Goal: Transaction & Acquisition: Purchase product/service

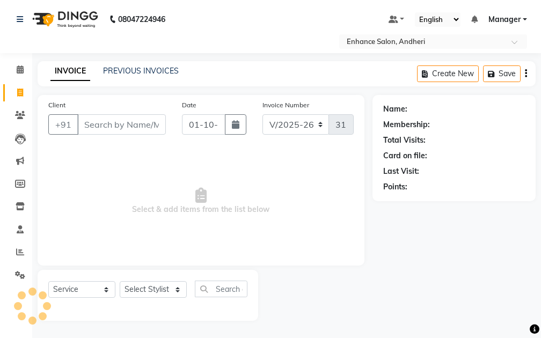
select select "7236"
select select "service"
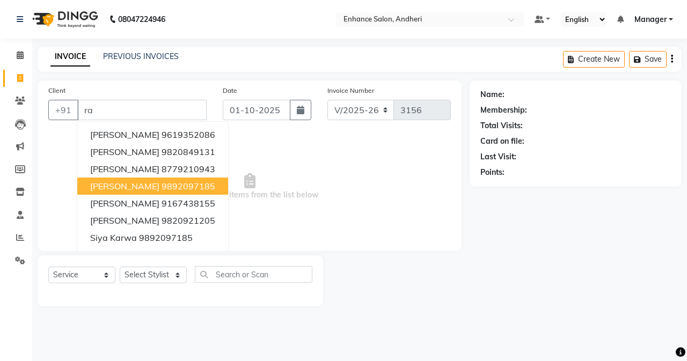
type input "r"
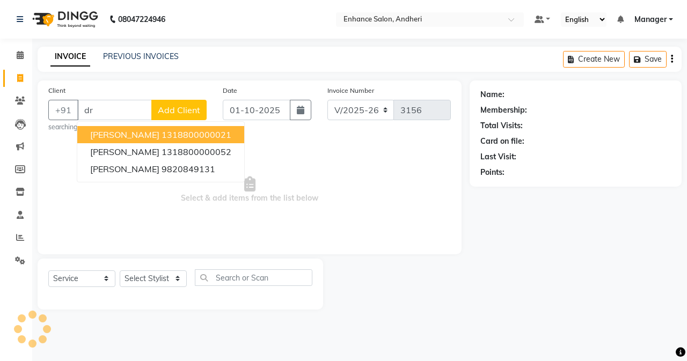
type input "d"
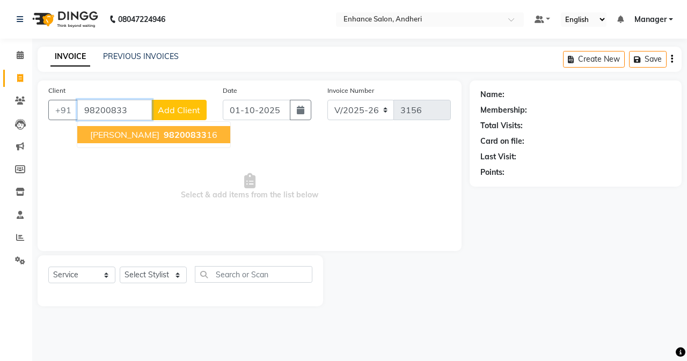
click at [180, 131] on span "98200833" at bounding box center [185, 134] width 43 height 11
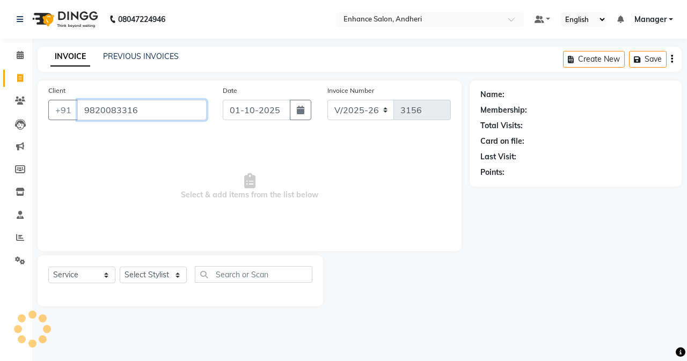
type input "9820083316"
drag, startPoint x: 164, startPoint y: 277, endPoint x: 163, endPoint y: 267, distance: 10.3
click at [163, 267] on select "Select Stylist Admin [PERSON_NAME] [PERSON_NAME] [PERSON_NAME] Manager [PERSON_…" at bounding box center [153, 275] width 67 height 17
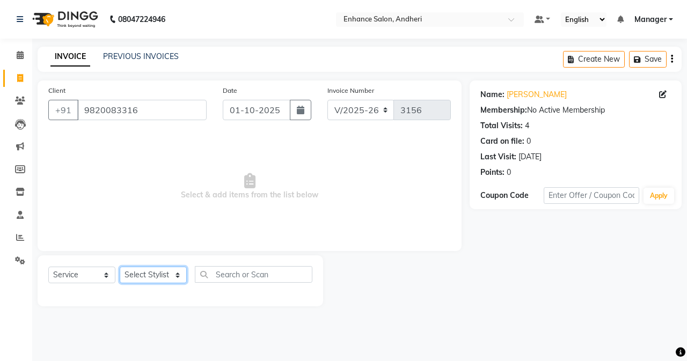
select select "61731"
click at [120, 267] on select "Select Stylist Admin [PERSON_NAME] [PERSON_NAME] [PERSON_NAME] Manager [PERSON_…" at bounding box center [153, 275] width 67 height 17
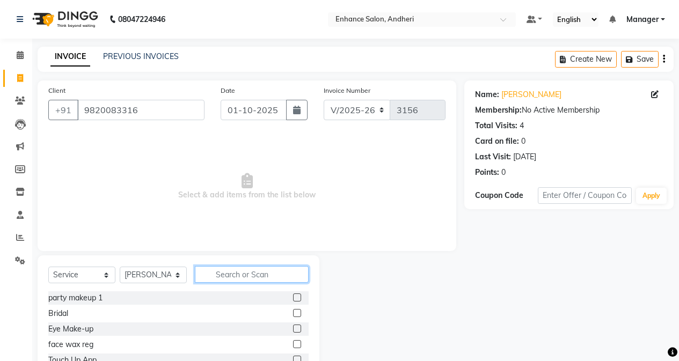
click at [229, 270] on input "text" at bounding box center [252, 274] width 114 height 17
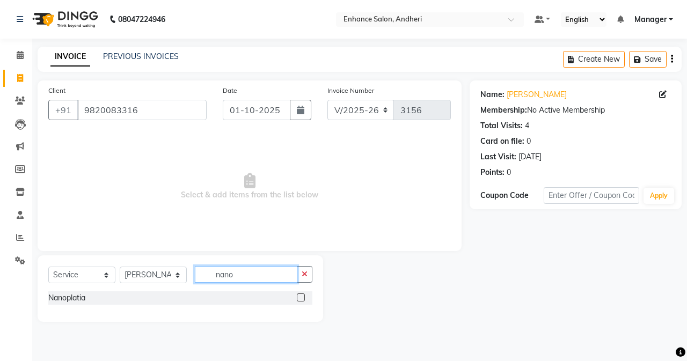
type input "nano"
click at [297, 297] on label at bounding box center [301, 298] width 8 height 8
click at [297, 297] on input "checkbox" at bounding box center [300, 298] width 7 height 7
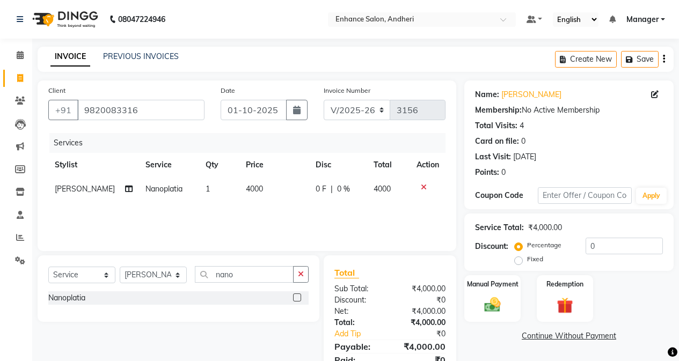
checkbox input "false"
click at [299, 199] on td "4000" at bounding box center [274, 189] width 70 height 24
select select "61731"
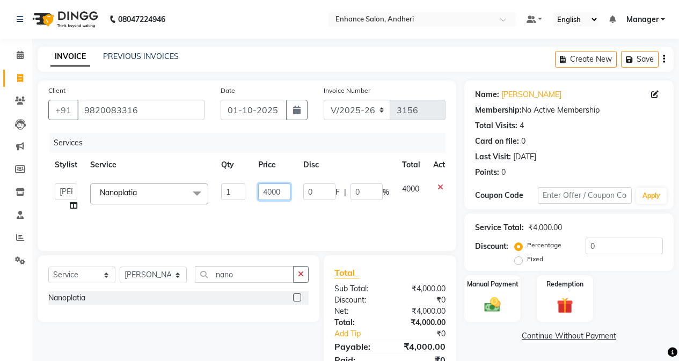
click at [265, 193] on input "4000" at bounding box center [274, 192] width 32 height 17
type input "9000"
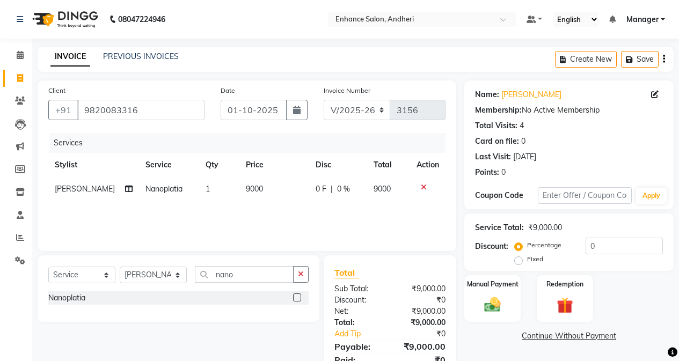
click at [252, 303] on div "Nanoplatia" at bounding box center [178, 297] width 260 height 13
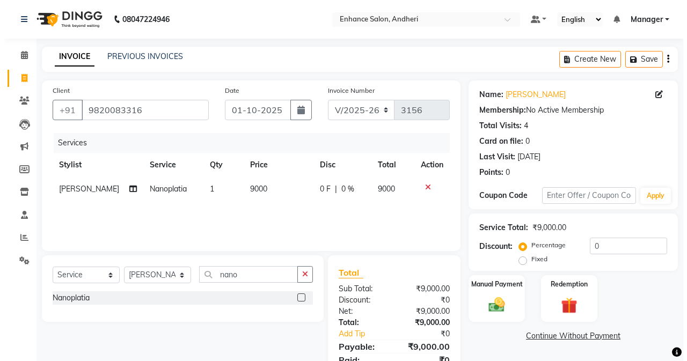
scroll to position [46, 0]
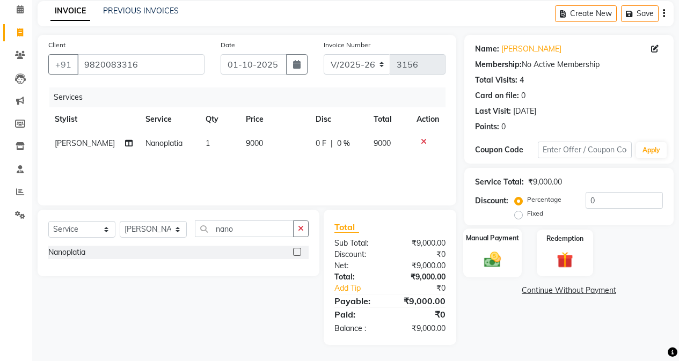
click at [481, 256] on img at bounding box center [492, 259] width 27 height 19
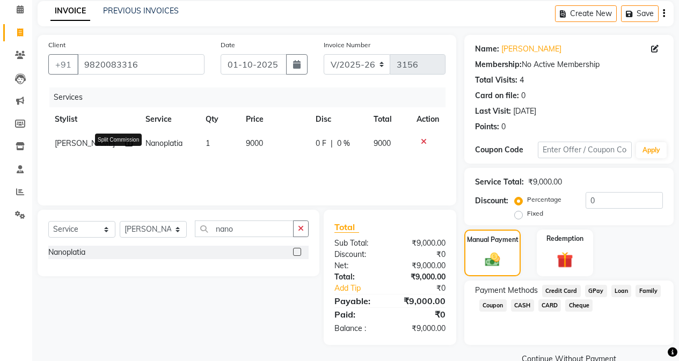
click at [125, 147] on icon at bounding box center [129, 144] width 8 height 8
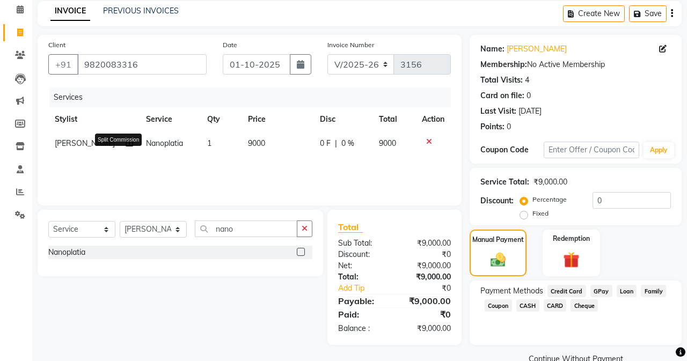
select select "61731"
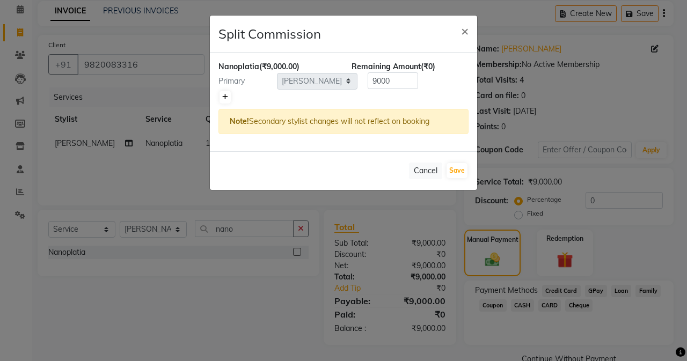
click at [228, 95] on link at bounding box center [224, 97] width 11 height 13
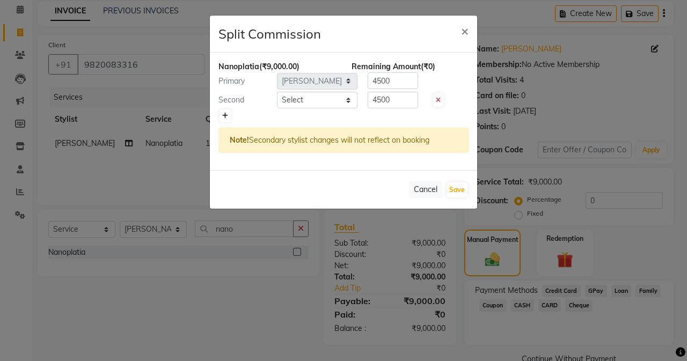
click at [221, 114] on link at bounding box center [224, 115] width 11 height 13
type input "3000"
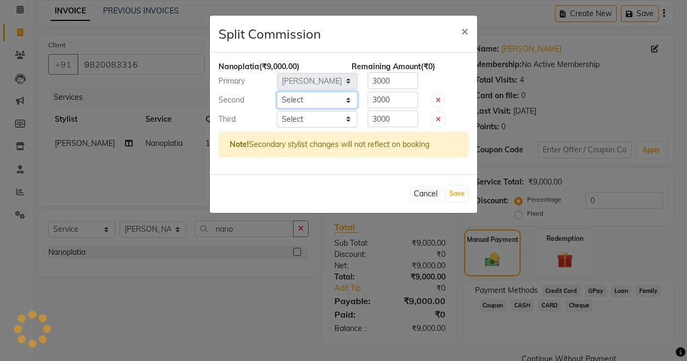
click at [284, 98] on select "Select Admin [PERSON_NAME] [PERSON_NAME] [PERSON_NAME] Manager [PERSON_NAME] [P…" at bounding box center [317, 100] width 80 height 17
select select "61738"
click at [277, 92] on select "Select Admin [PERSON_NAME] [PERSON_NAME] [PERSON_NAME] Manager [PERSON_NAME] [P…" at bounding box center [317, 100] width 80 height 17
drag, startPoint x: 330, startPoint y: 119, endPoint x: 331, endPoint y: 127, distance: 8.1
click at [331, 122] on select "Select Admin [PERSON_NAME] [PERSON_NAME] [PERSON_NAME] Manager [PERSON_NAME] [P…" at bounding box center [317, 119] width 80 height 17
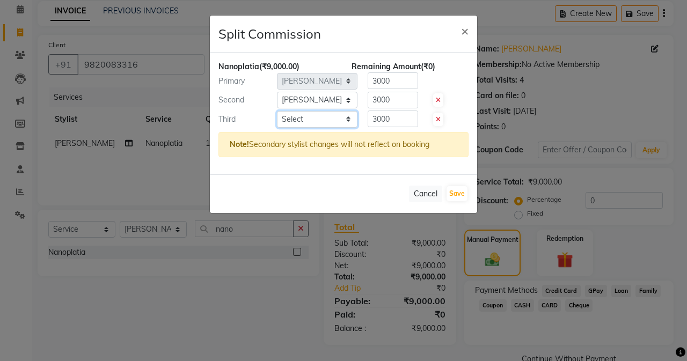
select select "79056"
click at [277, 111] on select "Select Admin [PERSON_NAME] [PERSON_NAME] [PERSON_NAME] Manager [PERSON_NAME] [P…" at bounding box center [317, 119] width 80 height 17
click at [398, 121] on input "3000" at bounding box center [393, 119] width 50 height 17
type input "3"
type input "100"
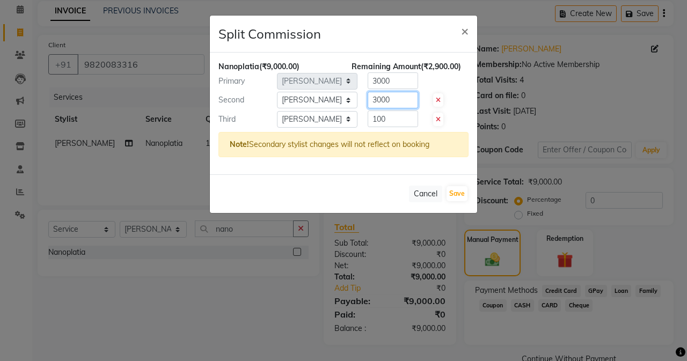
click at [387, 101] on input "3000" at bounding box center [393, 100] width 50 height 17
click at [396, 100] on input "3000" at bounding box center [393, 100] width 50 height 17
type input "3"
type input "100"
click at [398, 89] on div "Nanoplatia (₹9,000.00) Remaining Amount (₹5,800.00) Primary Select Admin [PERSO…" at bounding box center [343, 114] width 267 height 122
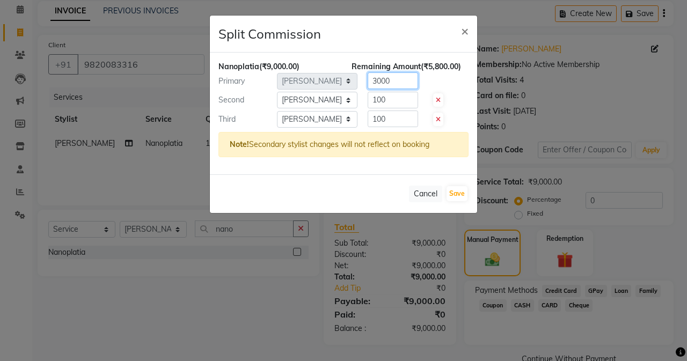
click at [399, 85] on input "3000" at bounding box center [393, 80] width 50 height 17
type input "3"
type input "88"
type input "8800"
click at [457, 188] on button "Save" at bounding box center [456, 193] width 21 height 15
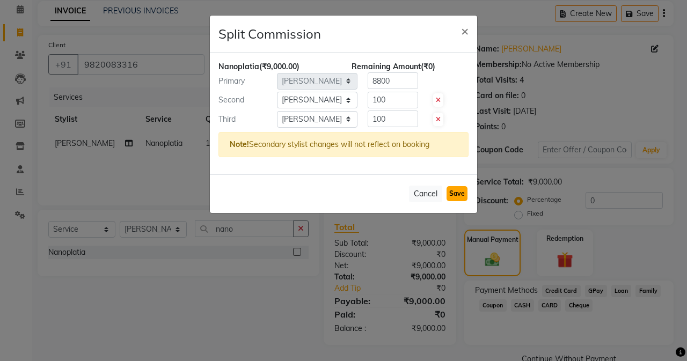
select select "Select"
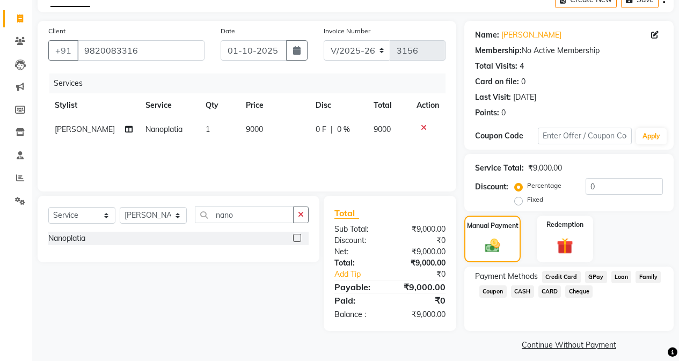
scroll to position [68, 0]
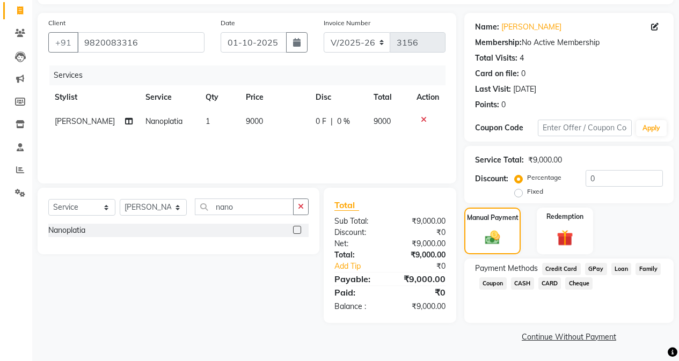
drag, startPoint x: 523, startPoint y: 287, endPoint x: 526, endPoint y: 279, distance: 8.7
click at [524, 286] on span "CASH" at bounding box center [522, 283] width 23 height 12
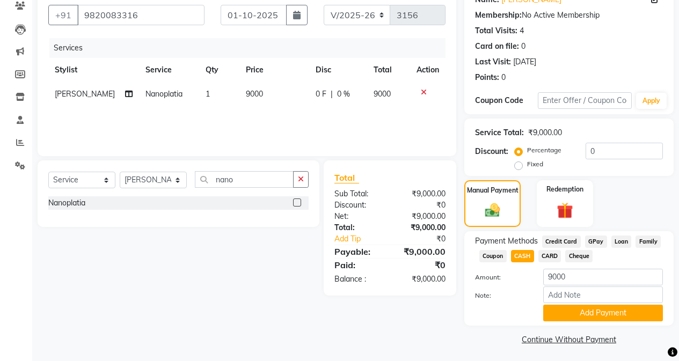
scroll to position [98, 0]
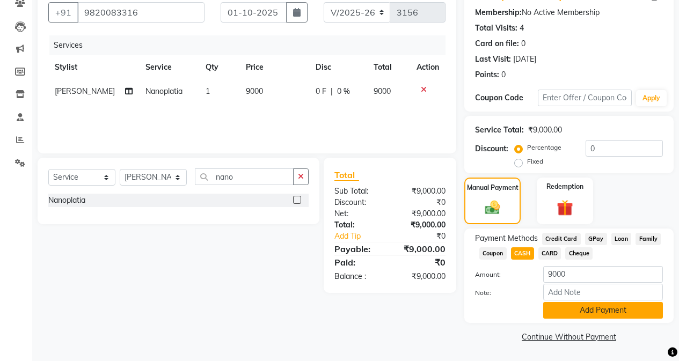
click at [540, 313] on button "Add Payment" at bounding box center [603, 310] width 120 height 17
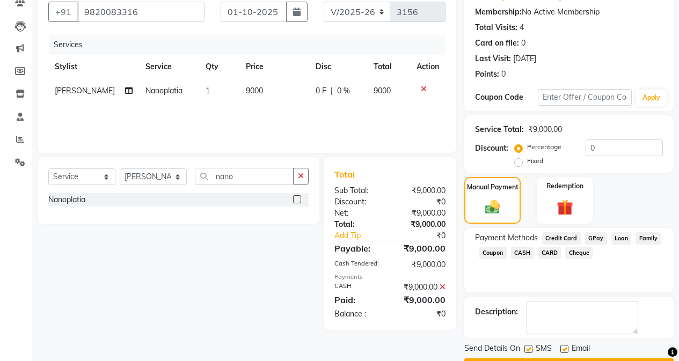
scroll to position [128, 0]
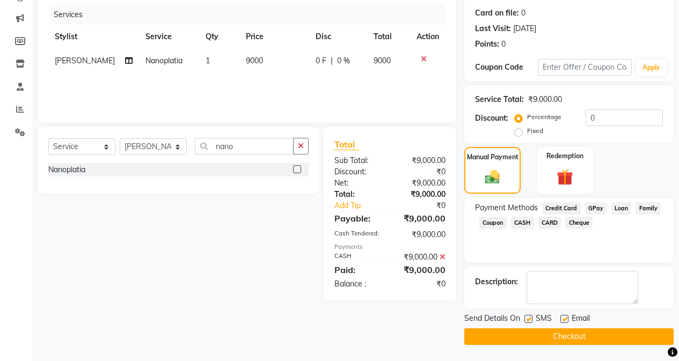
click at [540, 338] on main "INVOICE PREVIOUS INVOICES Create New Save Client [PHONE_NUMBER] Date [DATE] Inv…" at bounding box center [355, 139] width 647 height 443
click at [540, 334] on button "Checkout" at bounding box center [568, 336] width 209 height 17
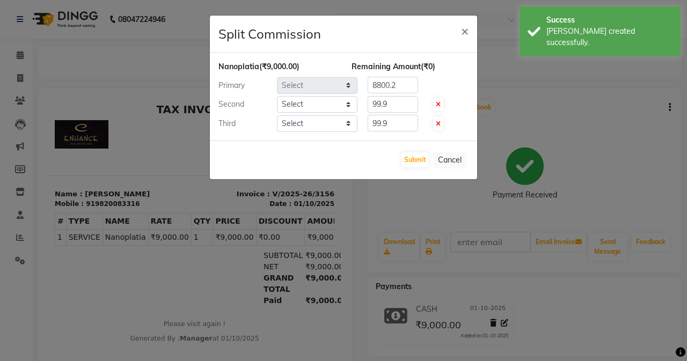
select select "61731"
select select "61738"
select select "79056"
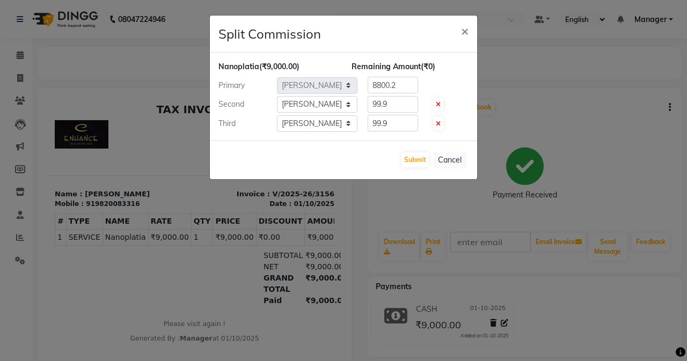
click at [419, 167] on div "Submit Cancel" at bounding box center [343, 160] width 267 height 39
click at [421, 158] on button "Submit" at bounding box center [414, 159] width 27 height 15
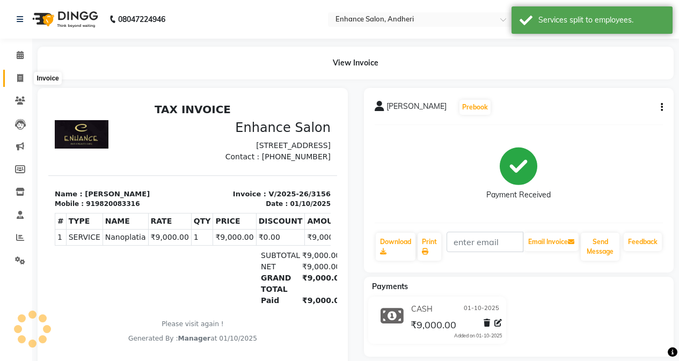
click at [18, 76] on icon at bounding box center [20, 78] width 6 height 8
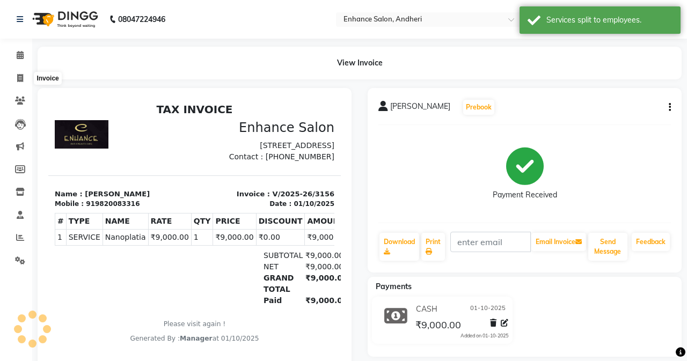
select select "7236"
select select "service"
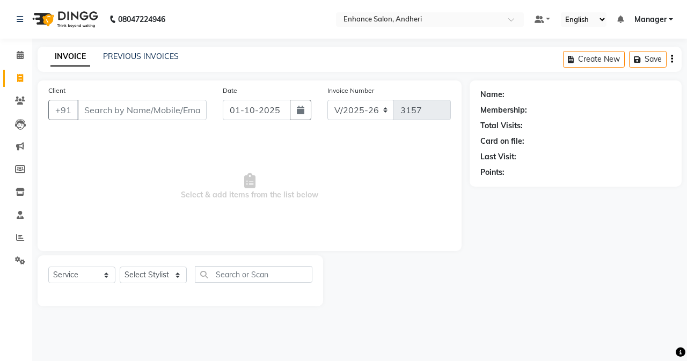
click at [540, 188] on div "Name: Membership: Total Visits: Card on file: Last Visit: Points:" at bounding box center [580, 193] width 220 height 226
click at [540, 264] on div "Name: Membership: Total Visits: Card on file: Last Visit: Points:" at bounding box center [580, 193] width 220 height 226
click at [123, 112] on input "Client" at bounding box center [141, 110] width 129 height 20
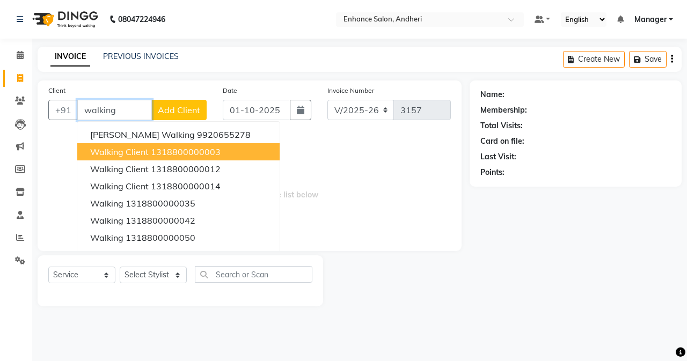
click at [143, 155] on span "Walking client" at bounding box center [119, 152] width 58 height 11
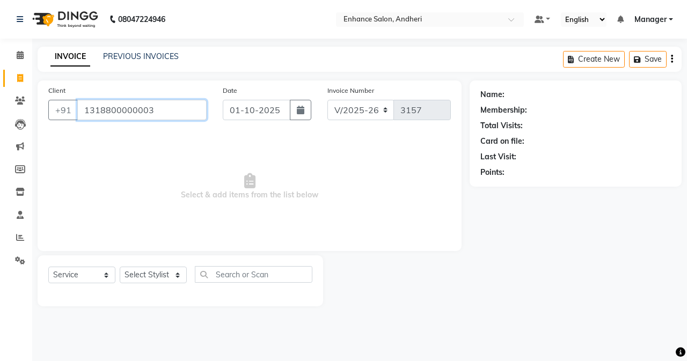
type input "1318800000003"
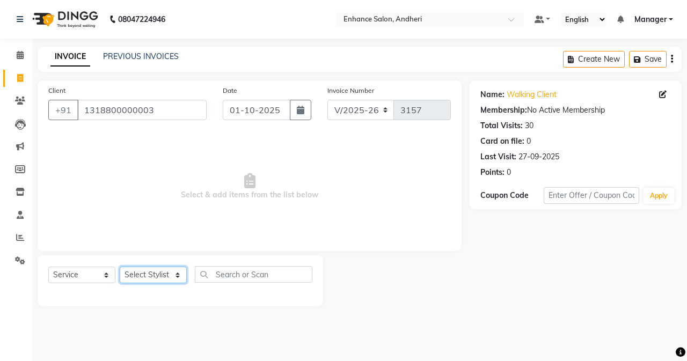
click at [137, 274] on select "Select Stylist Admin [PERSON_NAME] [PERSON_NAME] [PERSON_NAME] Manager [PERSON_…" at bounding box center [153, 275] width 67 height 17
select select "61735"
click at [120, 267] on select "Select Stylist Admin [PERSON_NAME] [PERSON_NAME] [PERSON_NAME] Manager [PERSON_…" at bounding box center [153, 275] width 67 height 17
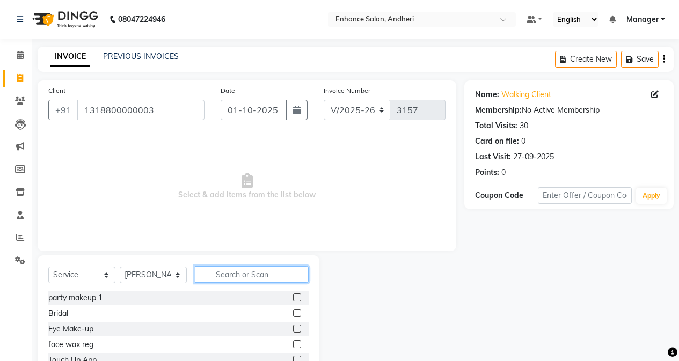
click at [231, 274] on input "text" at bounding box center [252, 274] width 114 height 17
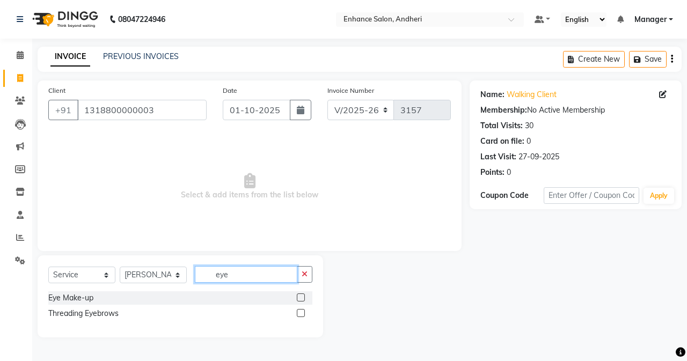
type input "eye"
click at [298, 313] on label at bounding box center [301, 313] width 8 height 8
click at [298, 313] on input "checkbox" at bounding box center [300, 313] width 7 height 7
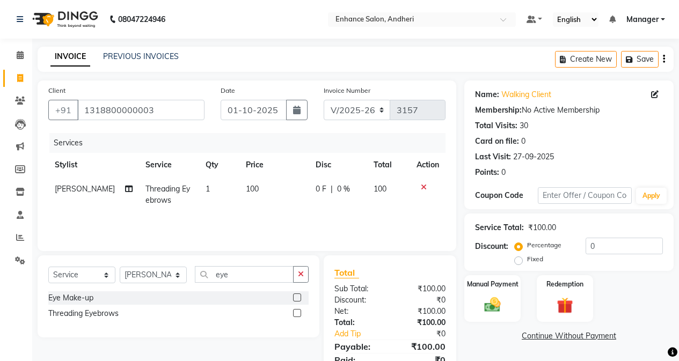
click at [299, 310] on label at bounding box center [297, 313] width 8 height 8
click at [299, 310] on input "checkbox" at bounding box center [296, 313] width 7 height 7
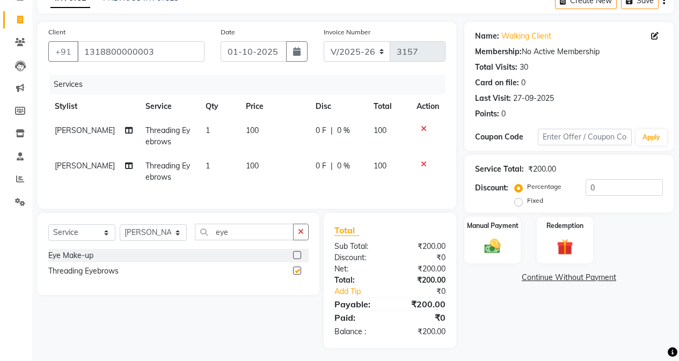
checkbox input "false"
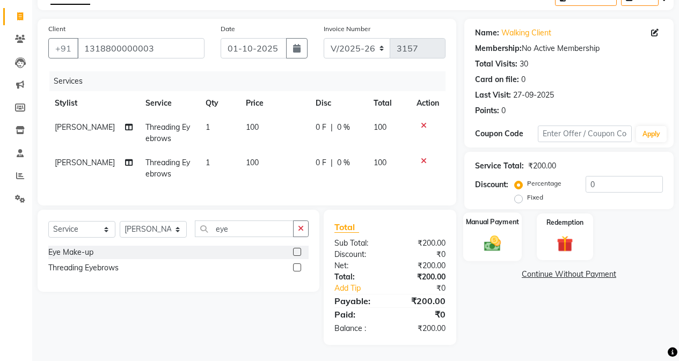
click at [474, 245] on div "Manual Payment" at bounding box center [492, 237] width 58 height 49
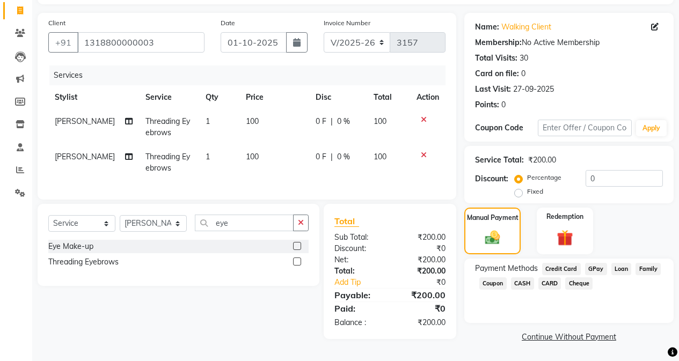
click at [525, 281] on span "CASH" at bounding box center [522, 283] width 23 height 12
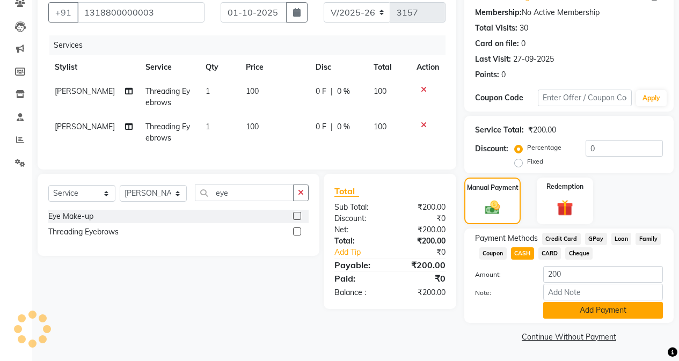
click at [540, 312] on button "Add Payment" at bounding box center [603, 310] width 120 height 17
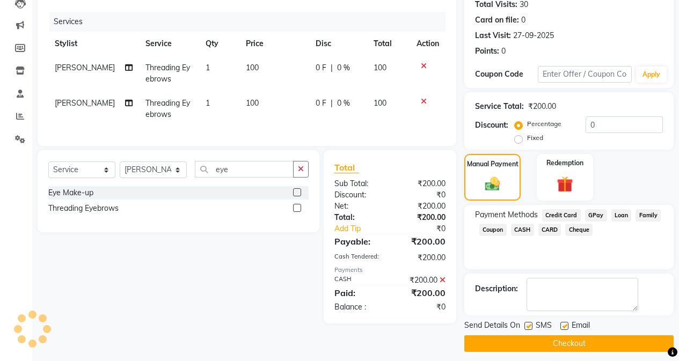
scroll to position [128, 0]
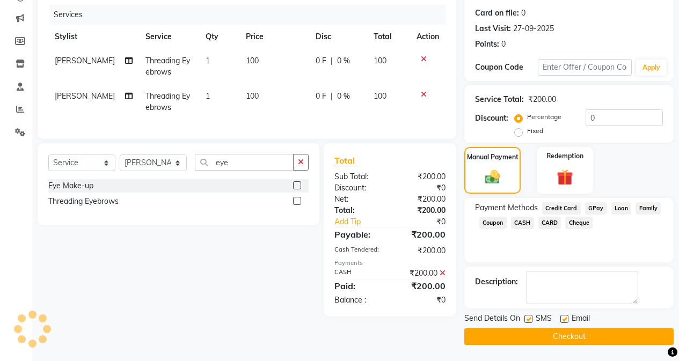
click at [540, 338] on button "Checkout" at bounding box center [568, 336] width 209 height 17
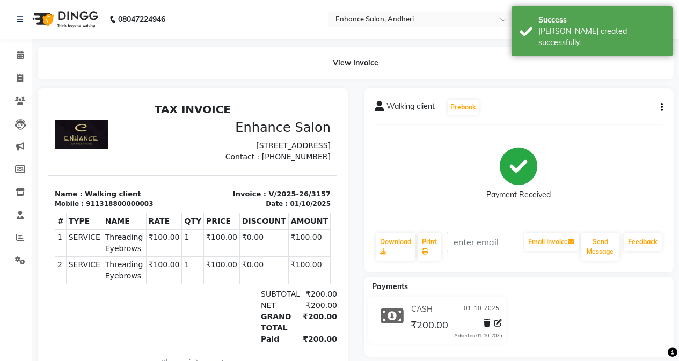
click at [428, 193] on div "Payment Received" at bounding box center [519, 174] width 289 height 80
click at [19, 79] on icon at bounding box center [20, 78] width 6 height 8
select select "7236"
select select "service"
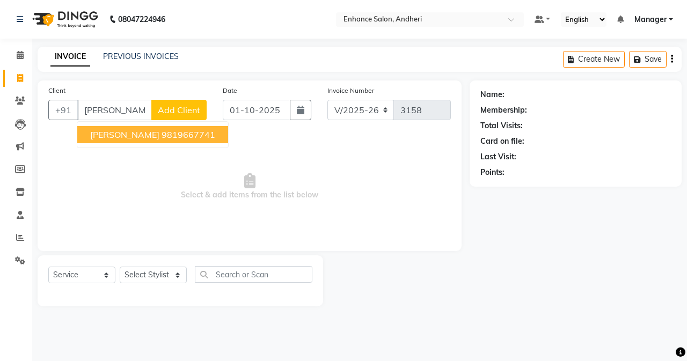
click at [192, 134] on ngb-highlight "9819667741" at bounding box center [189, 134] width 54 height 11
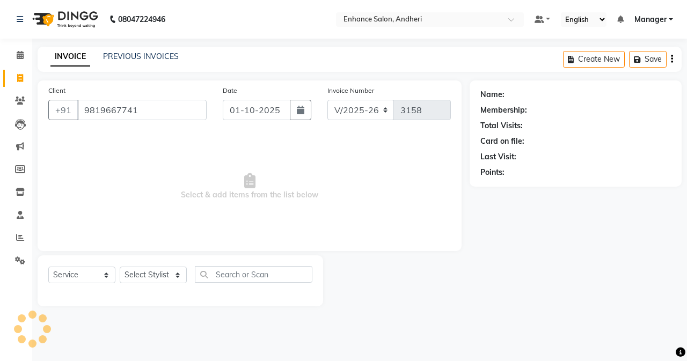
type input "9819667741"
select select "1: Object"
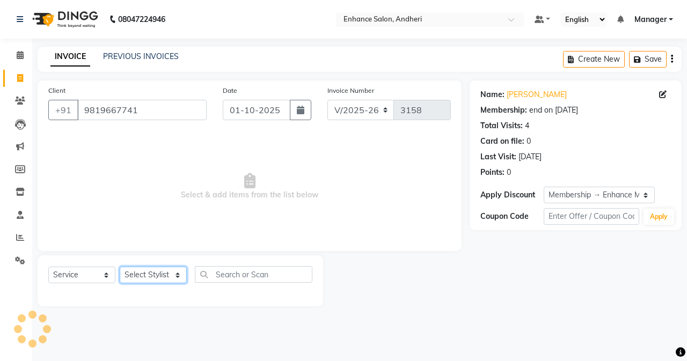
drag, startPoint x: 170, startPoint y: 276, endPoint x: 170, endPoint y: 269, distance: 6.4
click at [170, 276] on select "Select Stylist Admin [PERSON_NAME] [PERSON_NAME] [PERSON_NAME] Manager [PERSON_…" at bounding box center [153, 275] width 67 height 17
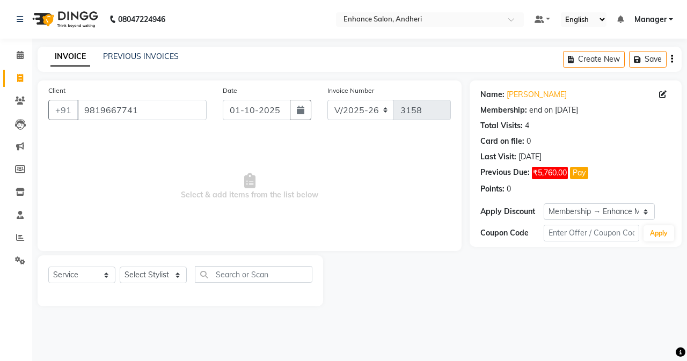
click at [402, 204] on span "Select & add items from the list below" at bounding box center [249, 186] width 402 height 107
click at [167, 55] on link "PREVIOUS INVOICES" at bounding box center [141, 57] width 76 height 10
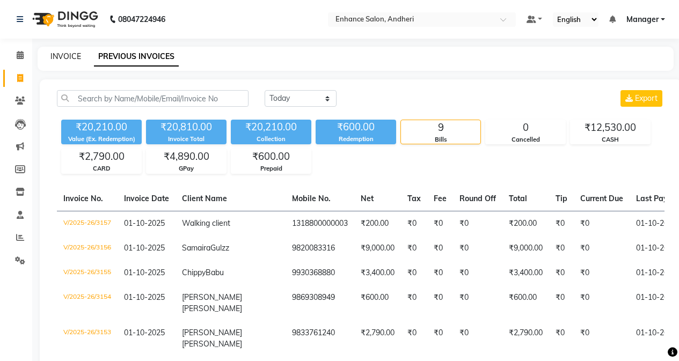
click at [57, 54] on link "INVOICE" at bounding box center [65, 57] width 31 height 10
select select "7236"
select select "service"
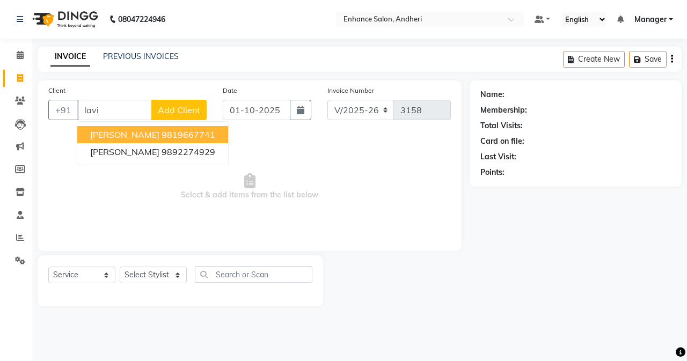
click at [123, 139] on span "[PERSON_NAME]" at bounding box center [124, 134] width 69 height 11
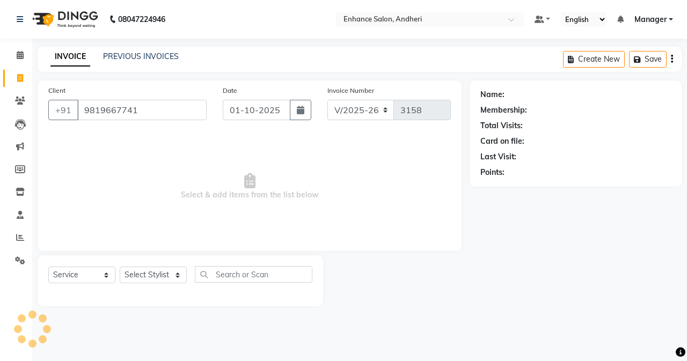
type input "9819667741"
select select "1: Object"
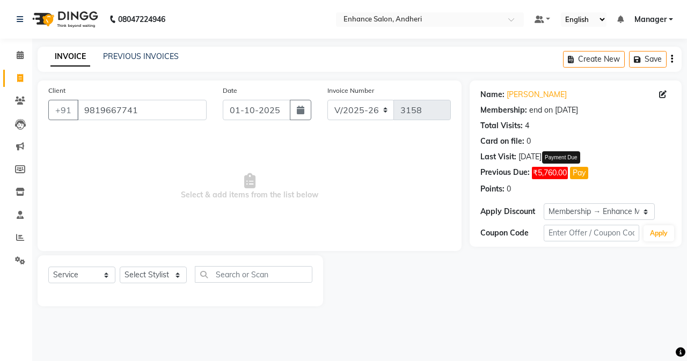
click at [540, 174] on button "Pay" at bounding box center [579, 173] width 18 height 12
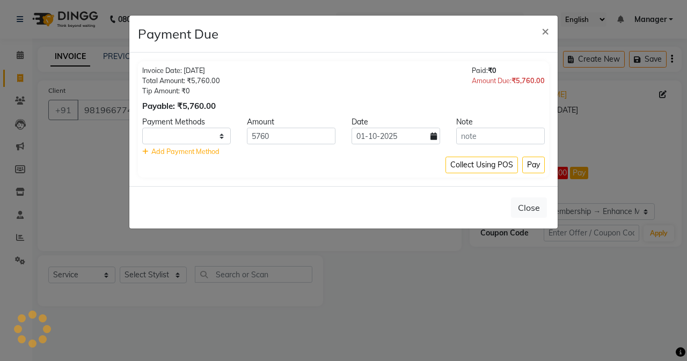
select select "1"
click at [540, 168] on button "Pay" at bounding box center [533, 165] width 23 height 17
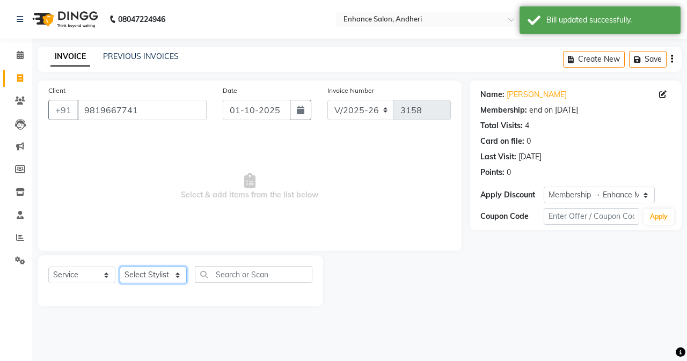
click at [171, 274] on select "Select Stylist Admin [PERSON_NAME] [PERSON_NAME] [PERSON_NAME] Manager [PERSON_…" at bounding box center [153, 275] width 67 height 17
select select "61730"
click at [120, 267] on select "Select Stylist Admin [PERSON_NAME] [PERSON_NAME] [PERSON_NAME] Manager [PERSON_…" at bounding box center [153, 275] width 67 height 17
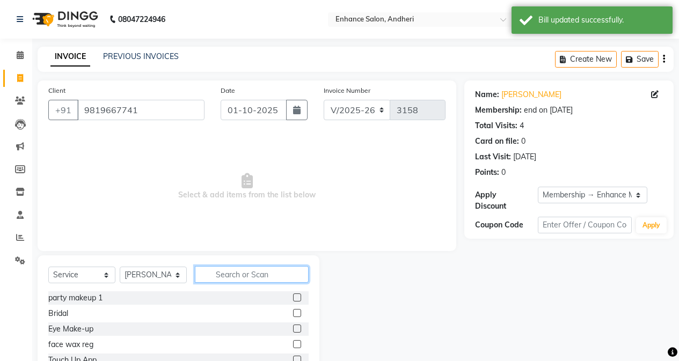
click at [215, 275] on input "text" at bounding box center [252, 274] width 114 height 17
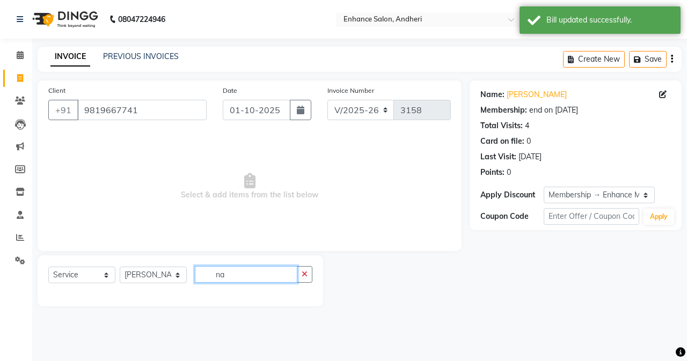
type input "n"
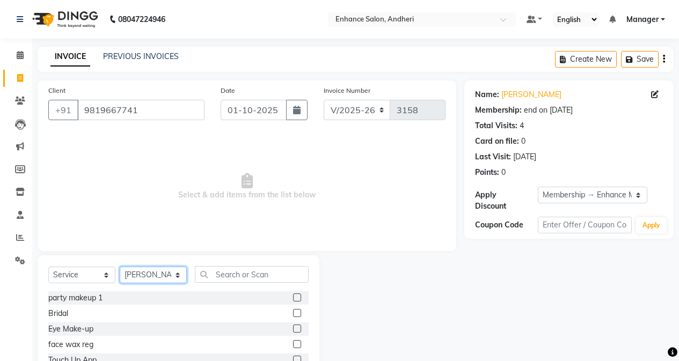
drag, startPoint x: 162, startPoint y: 281, endPoint x: 161, endPoint y: 274, distance: 7.1
click at [162, 280] on select "Select Stylist Admin [PERSON_NAME] [PERSON_NAME] [PERSON_NAME] Manager [PERSON_…" at bounding box center [153, 275] width 67 height 17
select select "86144"
click at [120, 267] on select "Select Stylist Admin [PERSON_NAME] [PERSON_NAME] [PERSON_NAME] Manager [PERSON_…" at bounding box center [153, 275] width 67 height 17
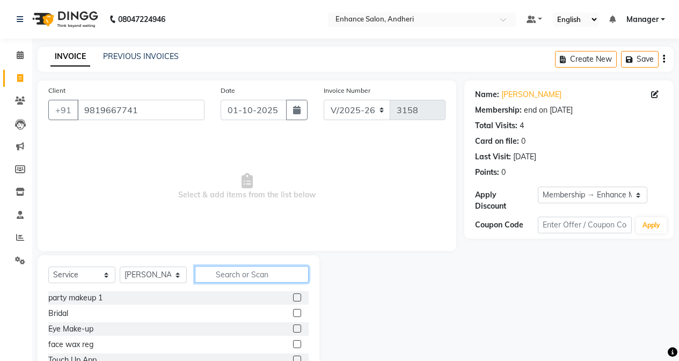
click at [224, 273] on input "text" at bounding box center [252, 274] width 114 height 17
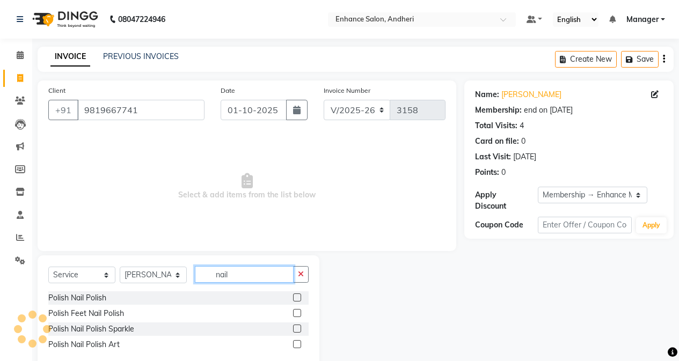
type input "nail"
drag, startPoint x: 298, startPoint y: 327, endPoint x: 282, endPoint y: 298, distance: 33.4
click at [297, 325] on label at bounding box center [297, 329] width 8 height 8
click at [297, 326] on input "checkbox" at bounding box center [296, 329] width 7 height 7
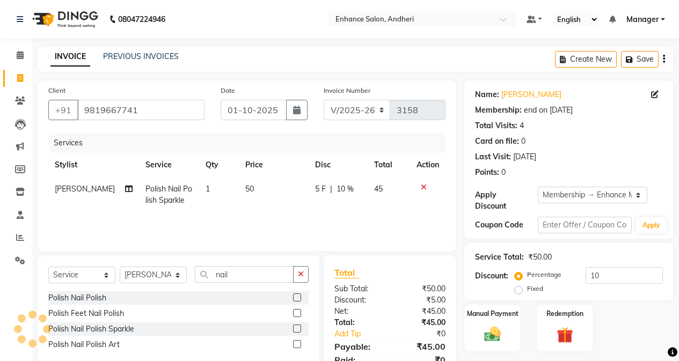
checkbox input "false"
click at [258, 187] on td "50" at bounding box center [274, 194] width 70 height 35
select select "86144"
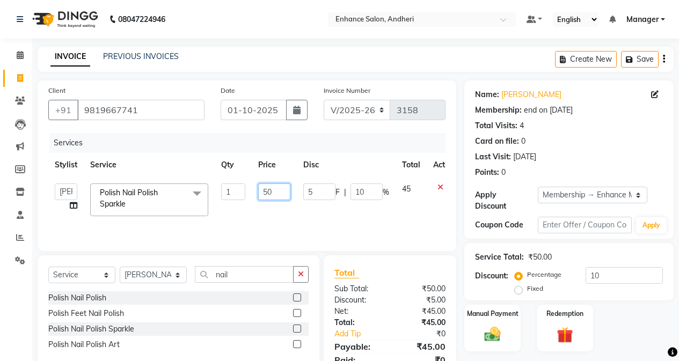
click at [273, 190] on input "50" at bounding box center [274, 192] width 32 height 17
type input "5"
type input "2900"
click at [240, 269] on input "nail" at bounding box center [244, 274] width 99 height 17
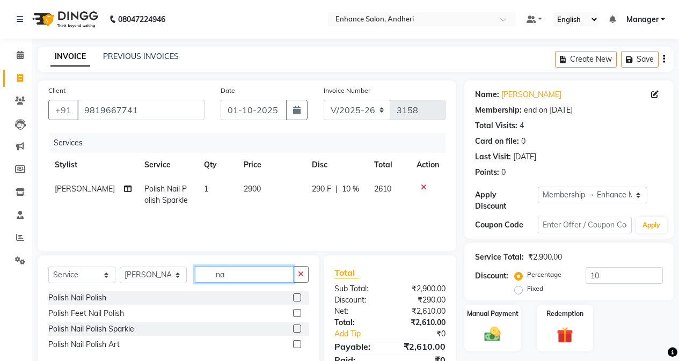
type input "n"
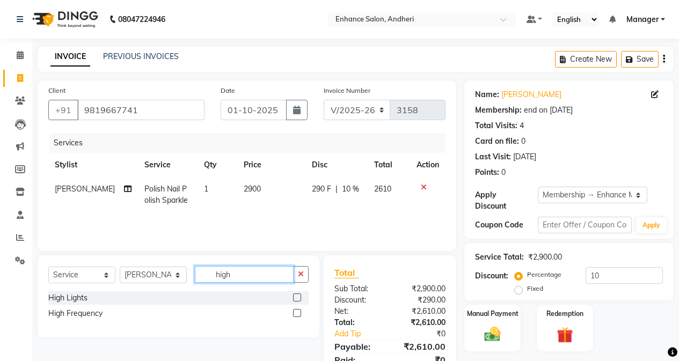
type input "high"
click at [300, 299] on label at bounding box center [297, 298] width 8 height 8
click at [300, 299] on input "checkbox" at bounding box center [296, 298] width 7 height 7
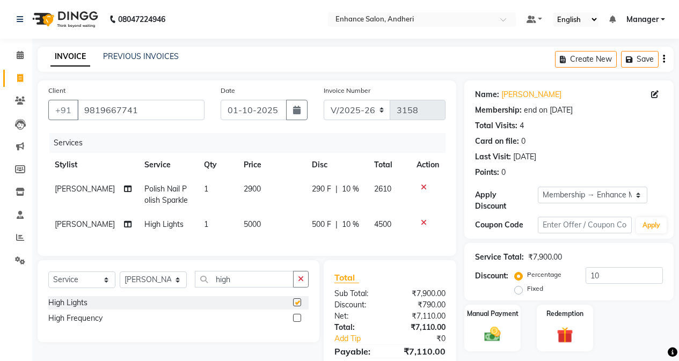
checkbox input "false"
click at [273, 234] on td "5000" at bounding box center [271, 225] width 68 height 24
select select "86144"
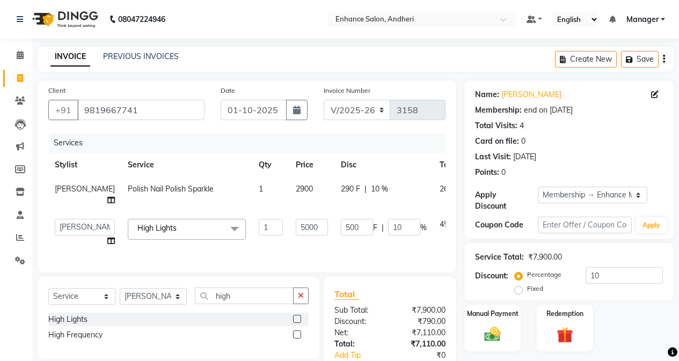
scroll to position [75, 0]
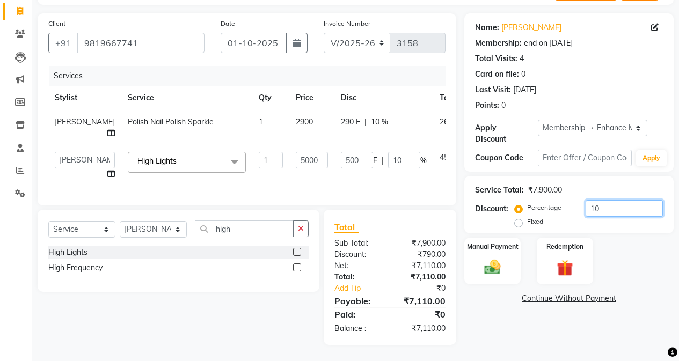
click at [540, 200] on input "10" at bounding box center [623, 208] width 77 height 17
type input "1"
type input "50"
type input "1"
type input "0"
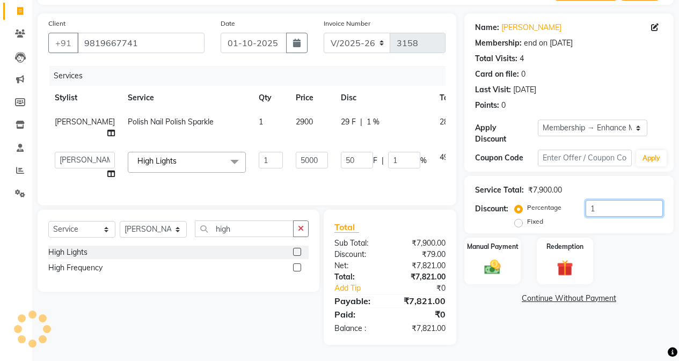
type input "0"
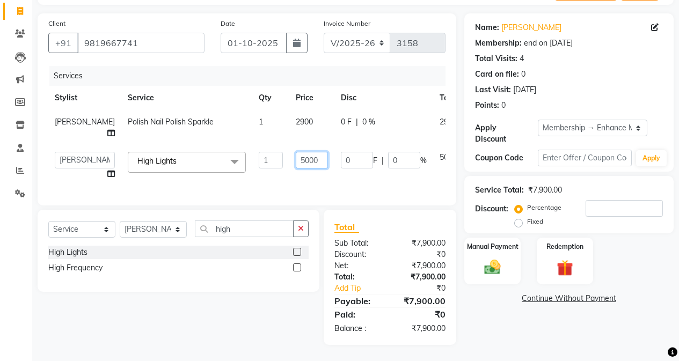
click at [296, 152] on input "5000" at bounding box center [312, 160] width 32 height 17
type input "3000"
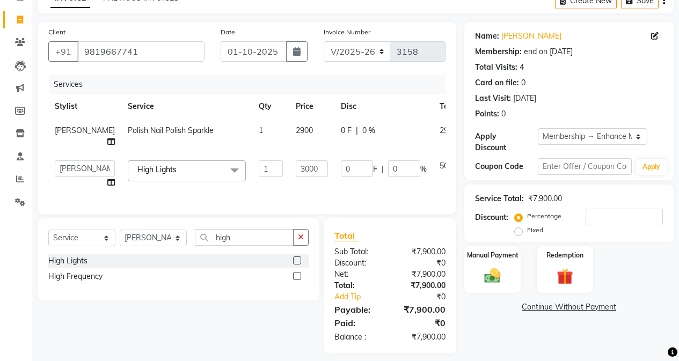
click at [284, 292] on div "Select Service Product Membership Package Voucher Prepaid Gift Card Select Styl…" at bounding box center [175, 285] width 290 height 135
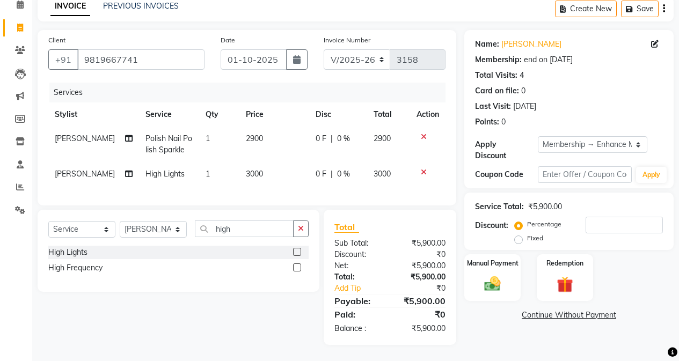
click at [257, 130] on td "2900" at bounding box center [274, 144] width 70 height 35
select select "86144"
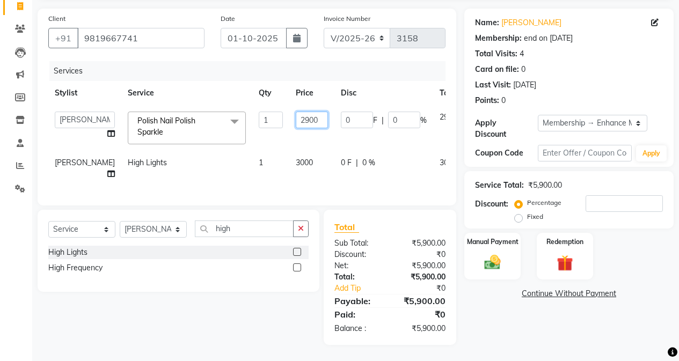
click at [296, 118] on input "2900" at bounding box center [312, 120] width 32 height 17
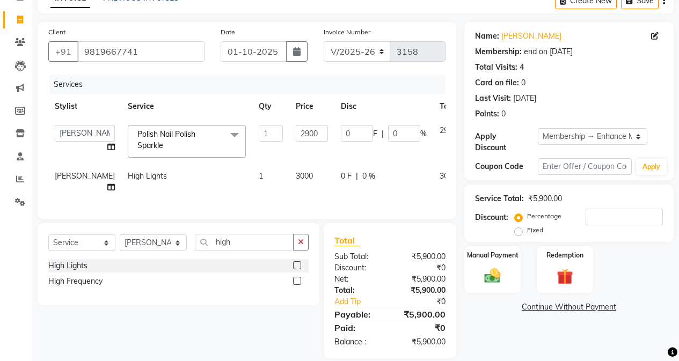
click at [289, 168] on td "3000" at bounding box center [311, 181] width 45 height 35
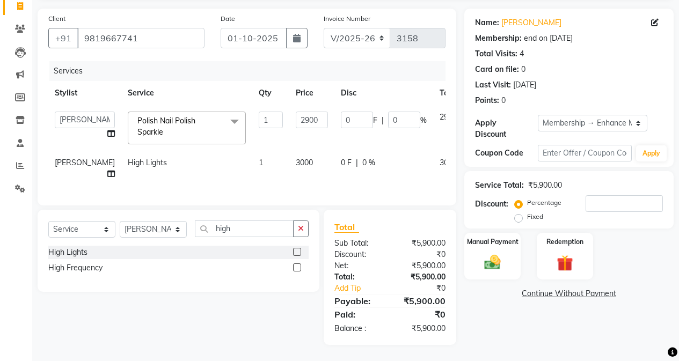
select select "86144"
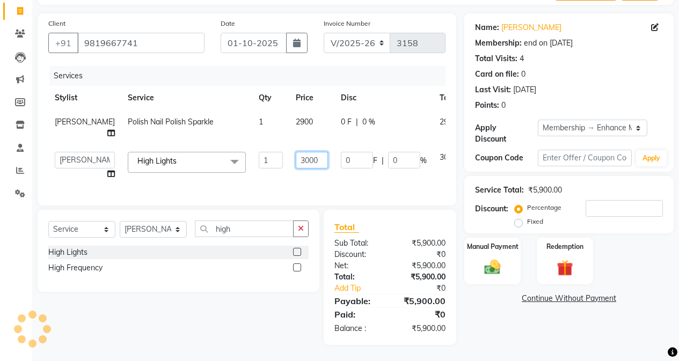
click at [296, 152] on input "3000" at bounding box center [312, 160] width 32 height 17
type input "2000"
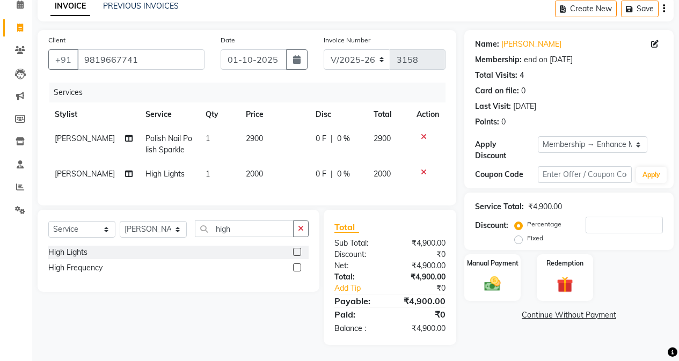
click at [255, 287] on div "Select Service Product Membership Package Voucher Prepaid Gift Card Select Styl…" at bounding box center [179, 251] width 282 height 82
click at [249, 169] on span "2000" at bounding box center [254, 174] width 17 height 10
select select "86144"
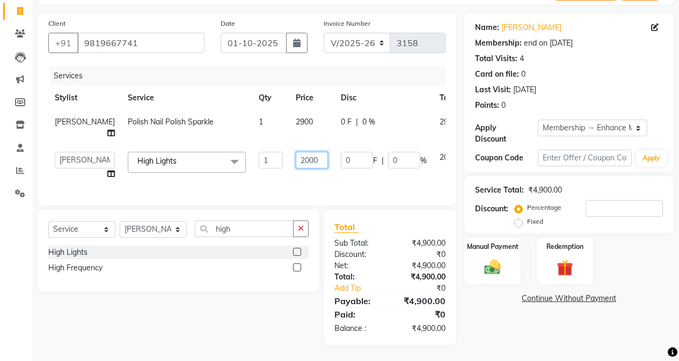
click at [296, 154] on input "2000" at bounding box center [312, 160] width 32 height 17
type input "23000"
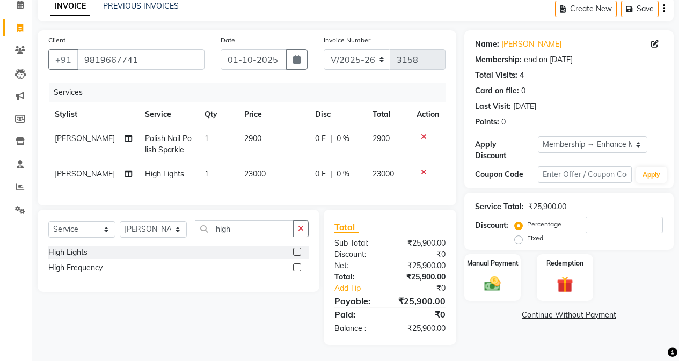
click at [289, 308] on div "Select Service Product Membership Package Voucher Prepaid Gift Card Select Styl…" at bounding box center [175, 277] width 290 height 135
click at [244, 162] on td "23000" at bounding box center [273, 174] width 71 height 24
select select "86144"
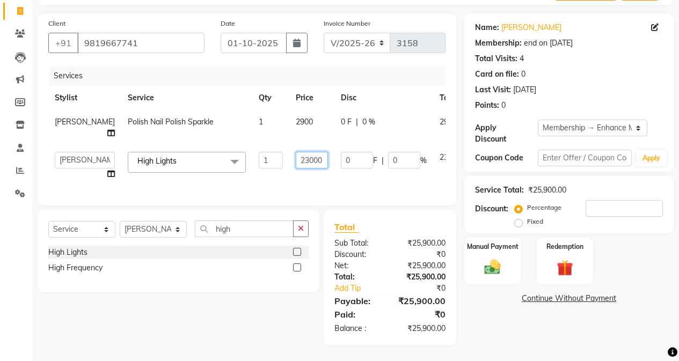
click at [296, 153] on input "23000" at bounding box center [312, 160] width 32 height 17
type input "3000"
click at [233, 259] on div "High Lights High Frequency" at bounding box center [178, 261] width 260 height 31
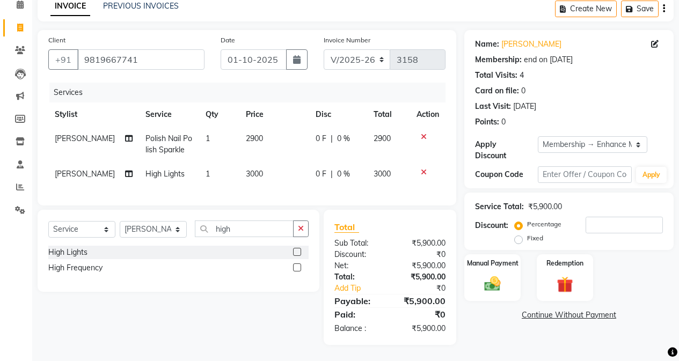
click at [266, 173] on td "3000" at bounding box center [274, 174] width 70 height 24
select select "86144"
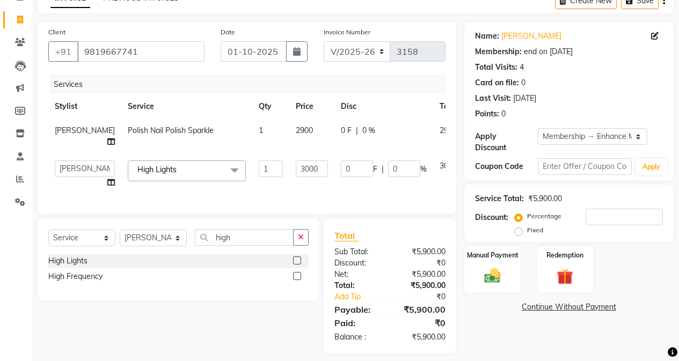
scroll to position [75, 0]
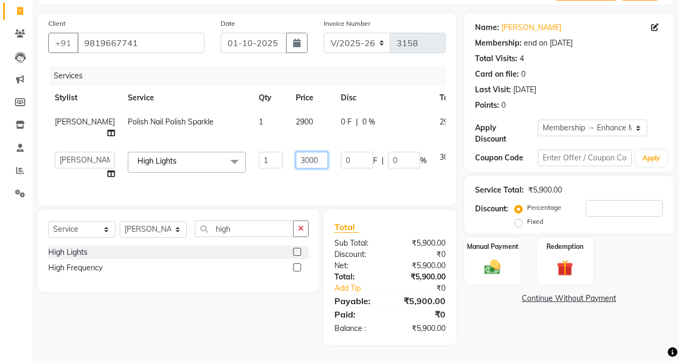
click at [296, 152] on input "3000" at bounding box center [312, 160] width 32 height 17
type input "3"
type input "2900"
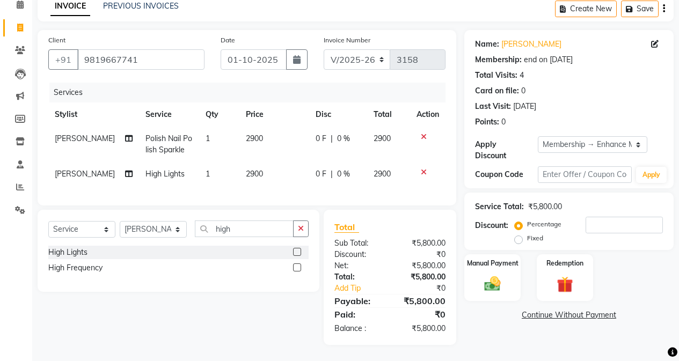
scroll to position [58, 0]
click at [253, 285] on div "Select Service Product Membership Package Voucher Prepaid Gift Card Select Styl…" at bounding box center [179, 251] width 282 height 82
click at [255, 162] on td "2900" at bounding box center [274, 174] width 70 height 24
select select "86144"
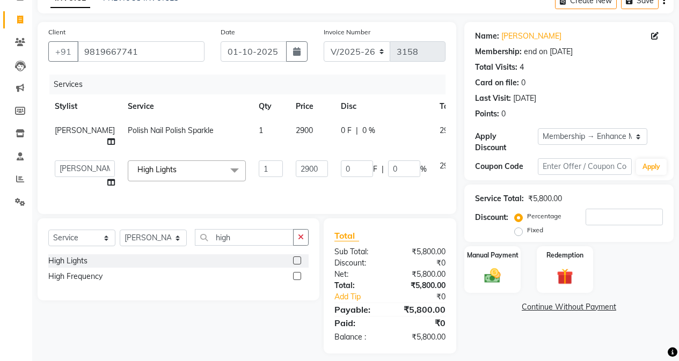
scroll to position [75, 0]
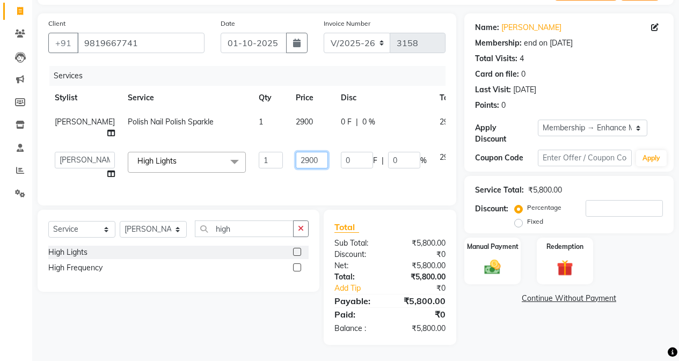
click at [296, 152] on input "2900" at bounding box center [312, 160] width 32 height 17
type input "2000"
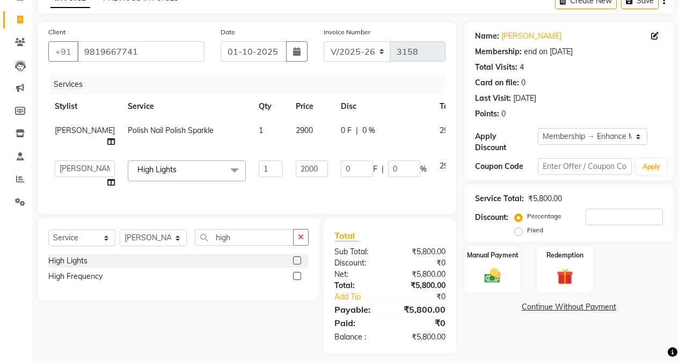
click at [223, 259] on div "High Lights High Frequency" at bounding box center [178, 269] width 260 height 31
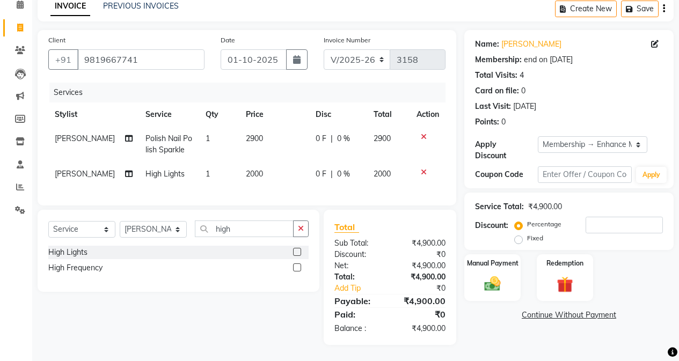
click at [257, 163] on td "2000" at bounding box center [274, 174] width 70 height 24
select select "86144"
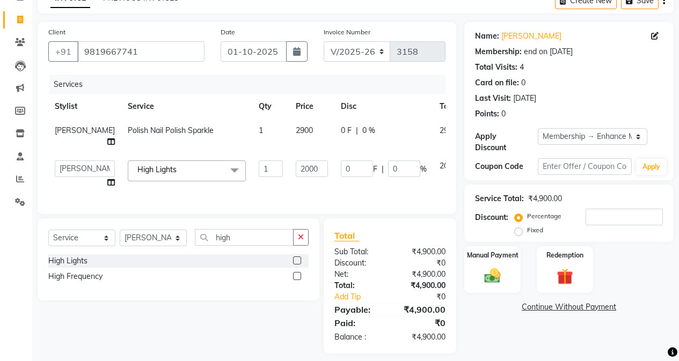
scroll to position [75, 0]
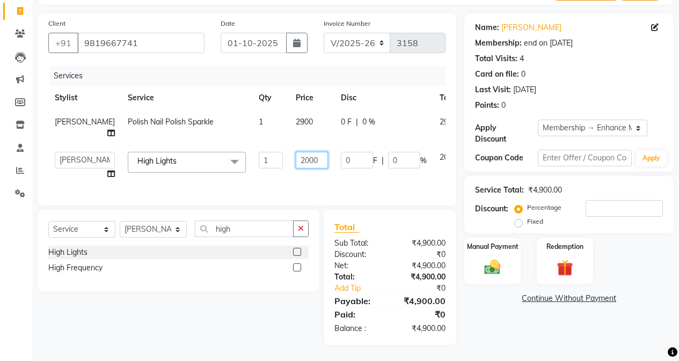
click at [296, 152] on input "2000" at bounding box center [312, 160] width 32 height 17
click at [296, 153] on input "2000" at bounding box center [312, 160] width 32 height 17
click at [296, 152] on input "2000" at bounding box center [312, 160] width 32 height 17
type input "2100"
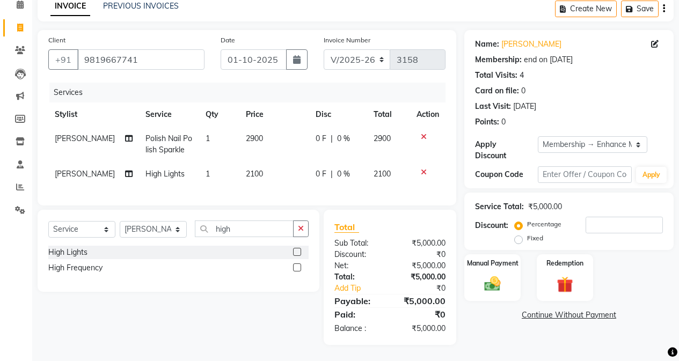
scroll to position [58, 0]
click at [335, 267] on div "Net:" at bounding box center [358, 265] width 64 height 11
click at [280, 164] on td "2100" at bounding box center [274, 174] width 70 height 24
select select "86144"
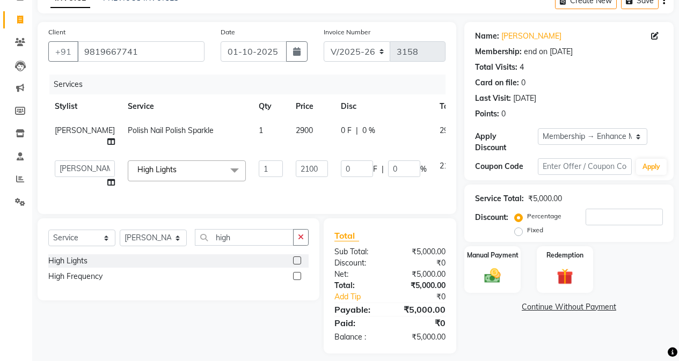
scroll to position [75, 0]
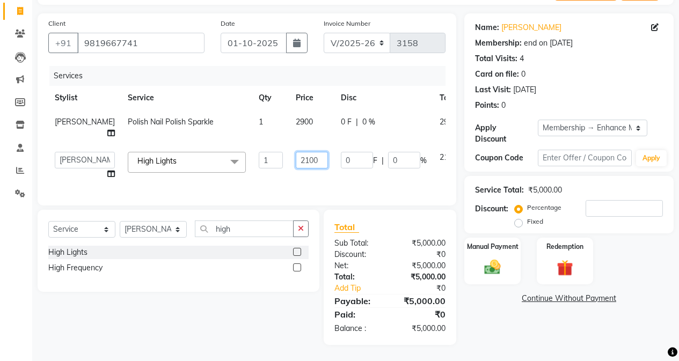
click at [296, 152] on input "2100" at bounding box center [312, 160] width 32 height 17
type input "2160"
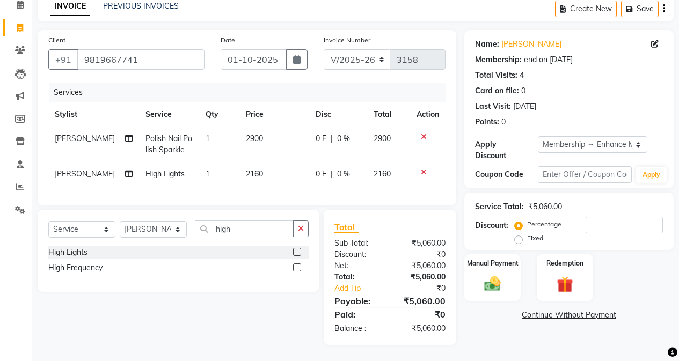
click at [245, 246] on div "High Lights" at bounding box center [178, 252] width 260 height 13
click at [125, 170] on icon at bounding box center [129, 174] width 8 height 8
select select "86144"
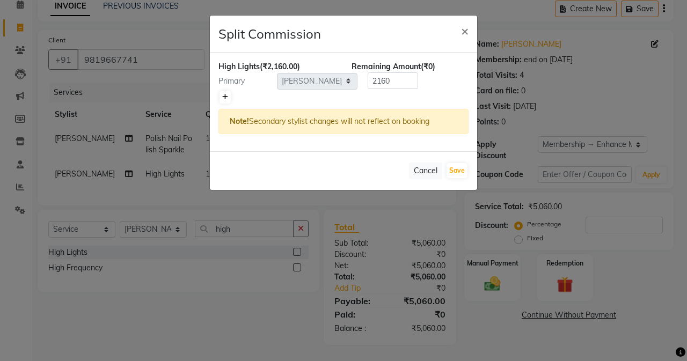
click at [230, 99] on link at bounding box center [224, 97] width 11 height 13
type input "1080"
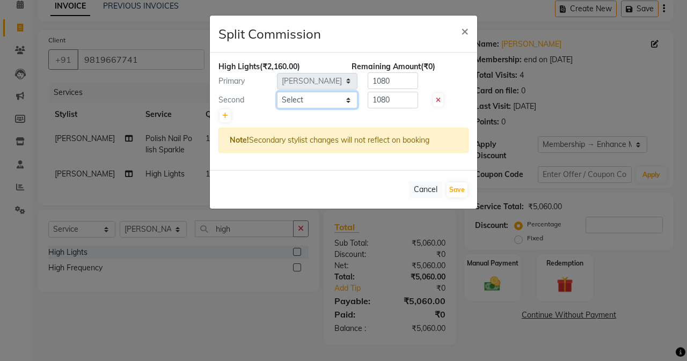
click at [330, 101] on select "Select Admin [PERSON_NAME] [PERSON_NAME] [PERSON_NAME] Manager [PERSON_NAME] [P…" at bounding box center [317, 100] width 80 height 17
select select "61736"
click at [277, 92] on select "Select Admin [PERSON_NAME] [PERSON_NAME] [PERSON_NAME] Manager [PERSON_NAME] [P…" at bounding box center [317, 100] width 80 height 17
click at [394, 103] on input "1080" at bounding box center [393, 100] width 50 height 17
type input "1"
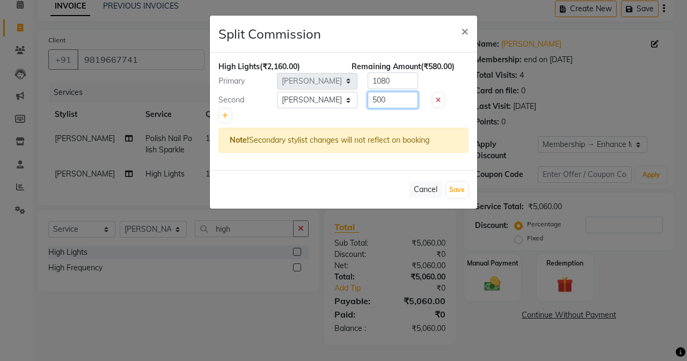
type input "500"
click at [406, 86] on input "1080" at bounding box center [393, 80] width 50 height 17
type input "1"
type input "1660"
click at [462, 188] on button "Save" at bounding box center [456, 189] width 21 height 15
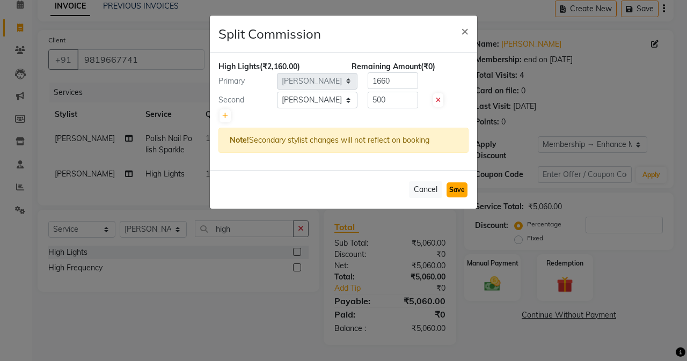
select select "Select"
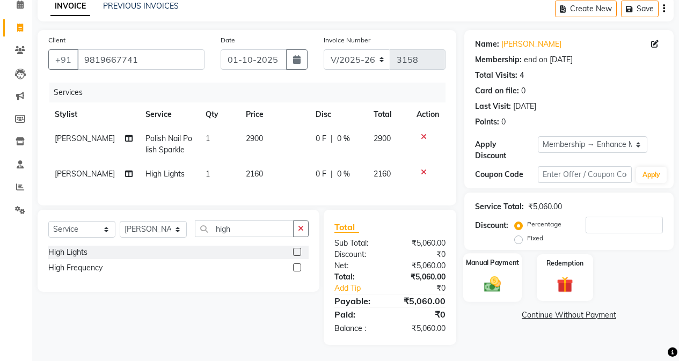
click at [492, 255] on div "Manual Payment" at bounding box center [492, 277] width 58 height 49
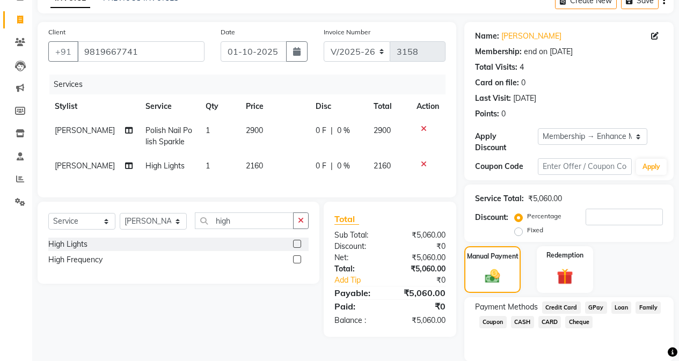
click at [524, 316] on span "CASH" at bounding box center [522, 322] width 23 height 12
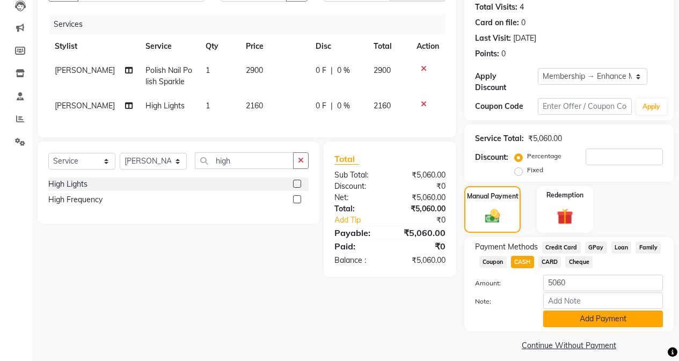
click at [540, 311] on button "Add Payment" at bounding box center [603, 319] width 120 height 17
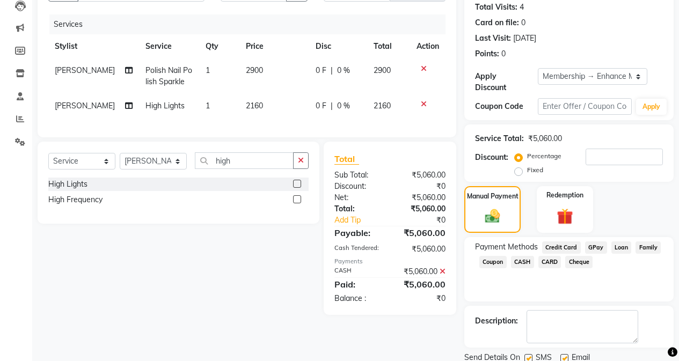
scroll to position [149, 0]
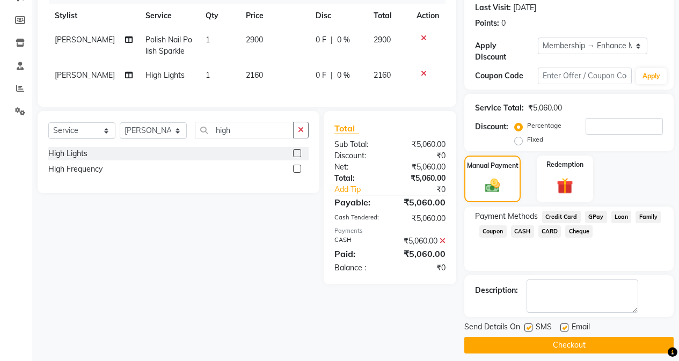
click at [540, 337] on button "Checkout" at bounding box center [568, 345] width 209 height 17
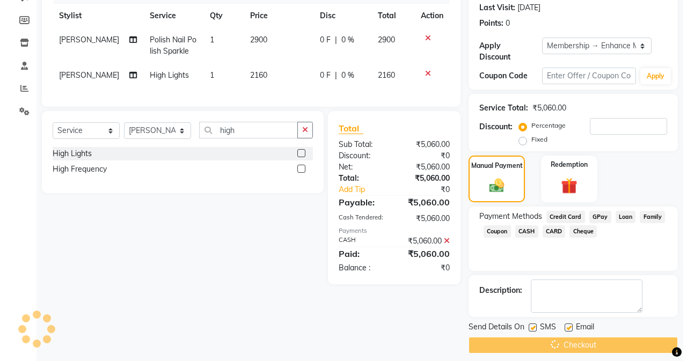
scroll to position [0, 0]
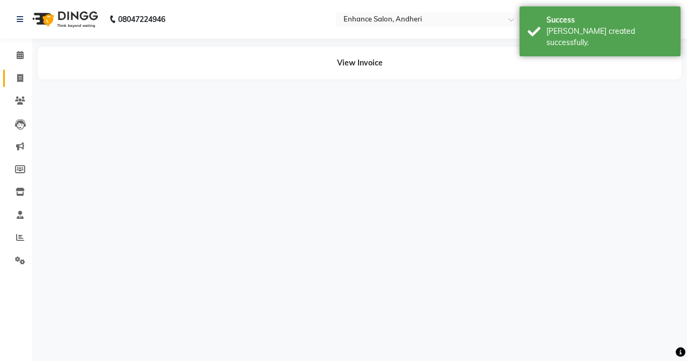
select select "86144"
select select "61736"
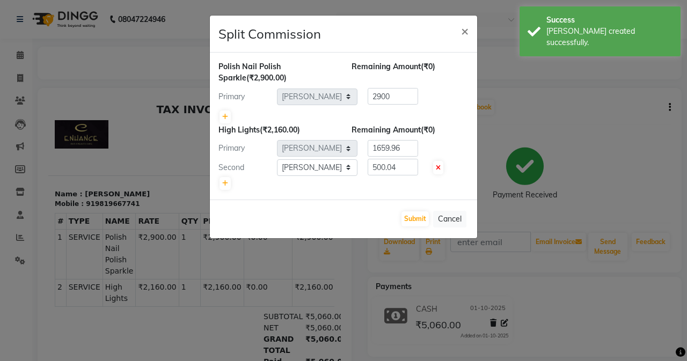
click at [19, 78] on ngb-modal-window "Split Commission × Polish Nail Polish Sparkle (₹2,900.00) Remaining Amount (₹0)…" at bounding box center [343, 180] width 687 height 361
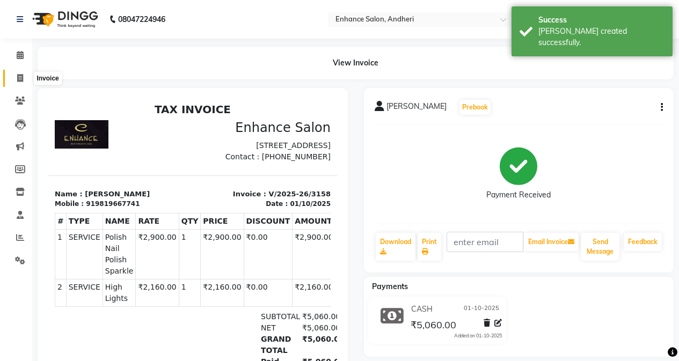
click at [19, 78] on icon at bounding box center [20, 78] width 6 height 8
select select "7236"
select select "service"
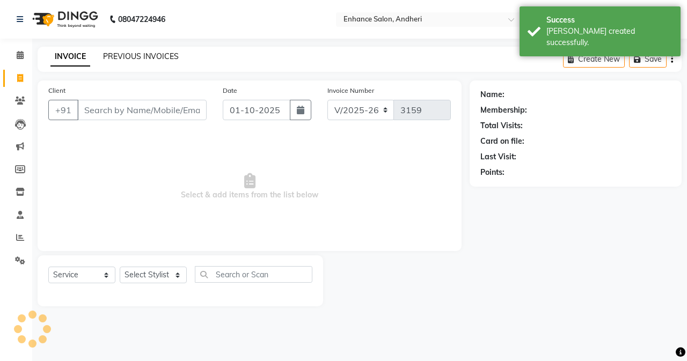
click at [124, 53] on link "PREVIOUS INVOICES" at bounding box center [141, 57] width 76 height 10
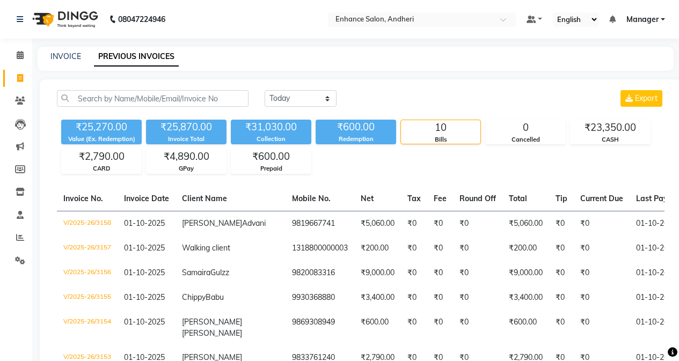
click at [62, 49] on div "INVOICE PREVIOUS INVOICES" at bounding box center [356, 59] width 636 height 24
click at [62, 58] on link "INVOICE" at bounding box center [65, 57] width 31 height 10
select select "service"
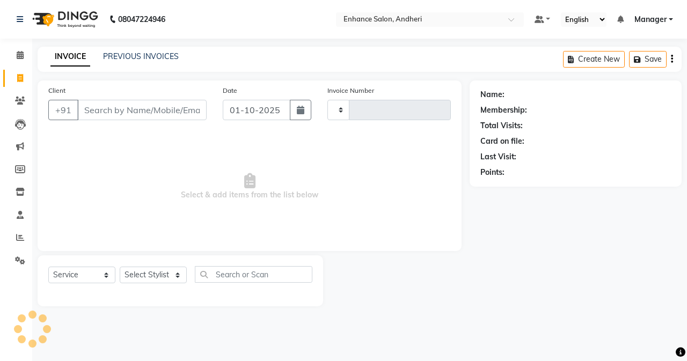
type input "3159"
select select "7236"
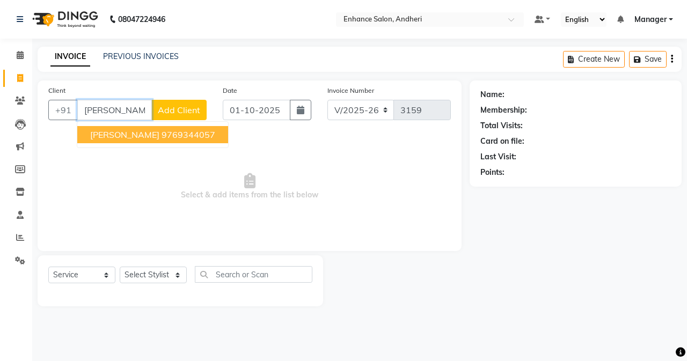
click at [187, 134] on ngb-highlight "9769344057" at bounding box center [189, 134] width 54 height 11
type input "9769344057"
select select "1: Object"
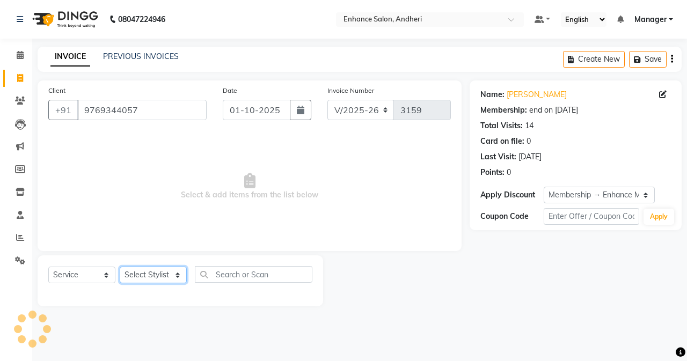
drag, startPoint x: 186, startPoint y: 271, endPoint x: 178, endPoint y: 268, distance: 8.2
click at [186, 271] on select "Select Stylist Admin [PERSON_NAME] [PERSON_NAME] [PERSON_NAME] Manager [PERSON_…" at bounding box center [153, 275] width 67 height 17
select select "61736"
click at [120, 267] on select "Select Stylist Admin [PERSON_NAME] [PERSON_NAME] [PERSON_NAME] Manager [PERSON_…" at bounding box center [153, 275] width 67 height 17
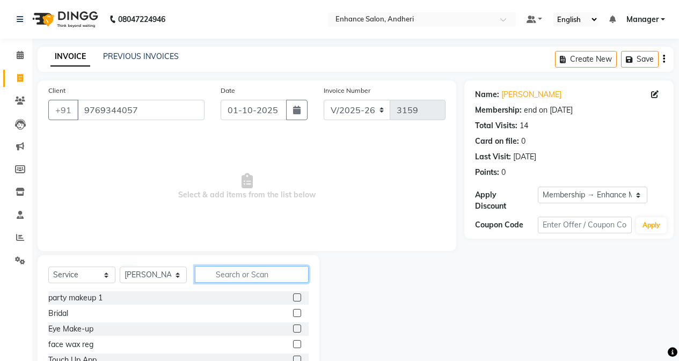
click at [197, 270] on input "text" at bounding box center [252, 274] width 114 height 17
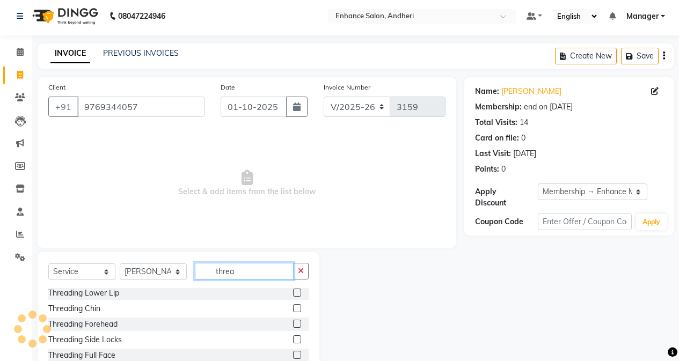
scroll to position [54, 0]
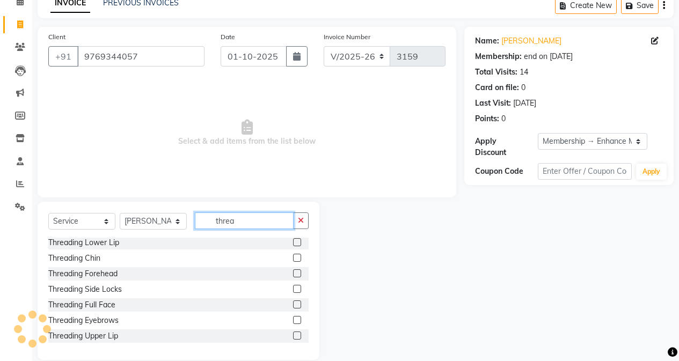
type input "threa"
click at [293, 320] on label at bounding box center [297, 320] width 8 height 8
click at [293, 320] on input "checkbox" at bounding box center [296, 320] width 7 height 7
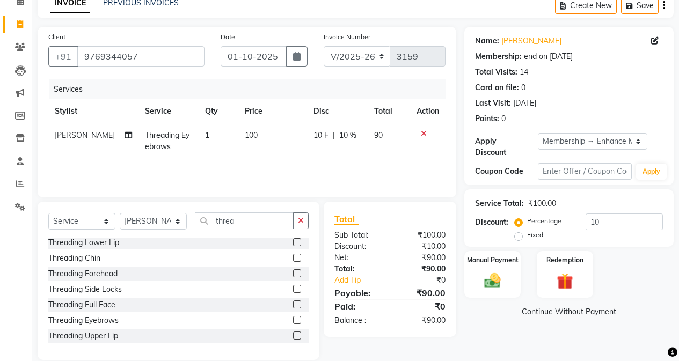
checkbox input "false"
click at [293, 336] on label at bounding box center [297, 336] width 8 height 8
click at [293, 336] on input "checkbox" at bounding box center [296, 336] width 7 height 7
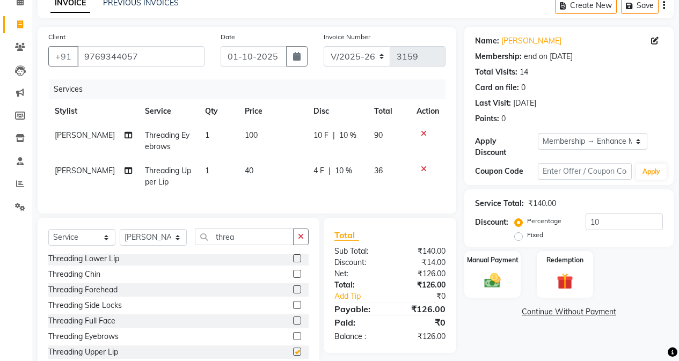
checkbox input "false"
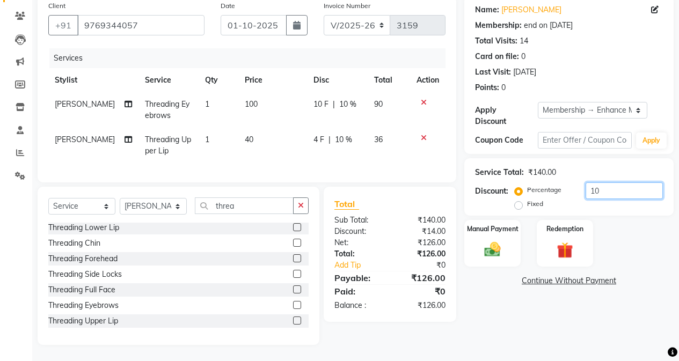
click at [540, 182] on input "10" at bounding box center [623, 190] width 77 height 17
type input "1"
click at [507, 226] on div "Manual Payment" at bounding box center [492, 243] width 58 height 49
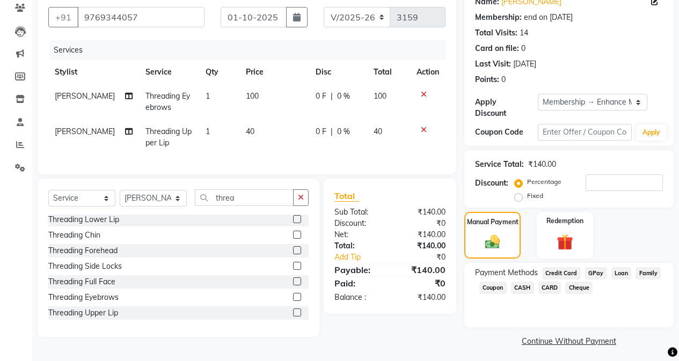
click at [540, 267] on span "GPay" at bounding box center [596, 273] width 22 height 12
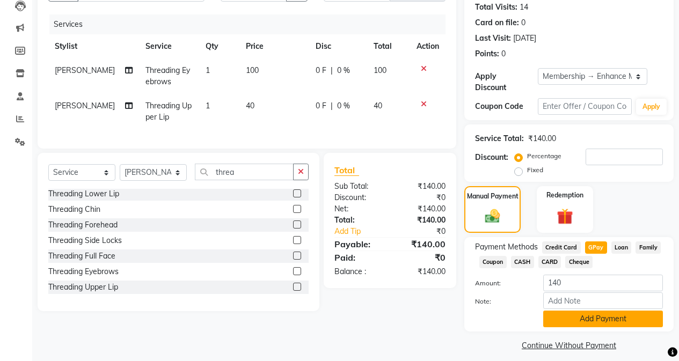
click at [540, 311] on button "Add Payment" at bounding box center [603, 319] width 120 height 17
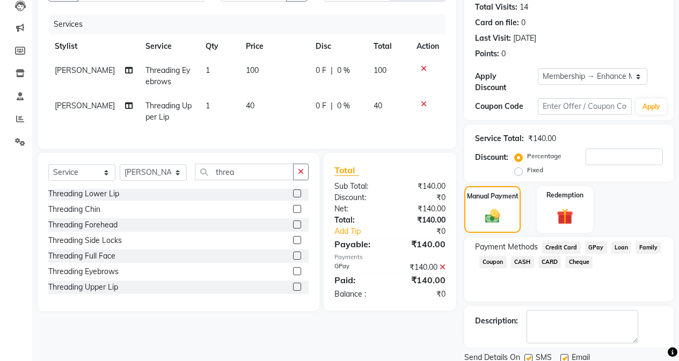
scroll to position [149, 0]
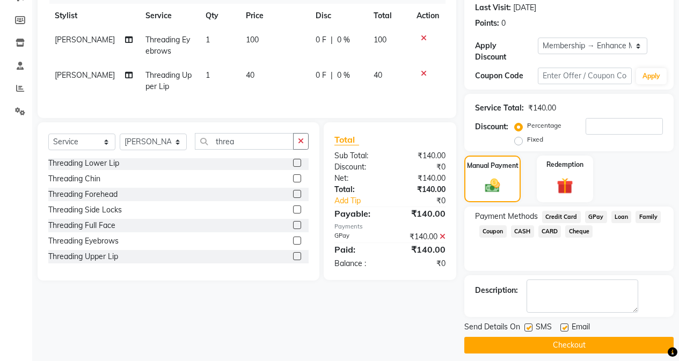
click at [540, 337] on button "Checkout" at bounding box center [568, 345] width 209 height 17
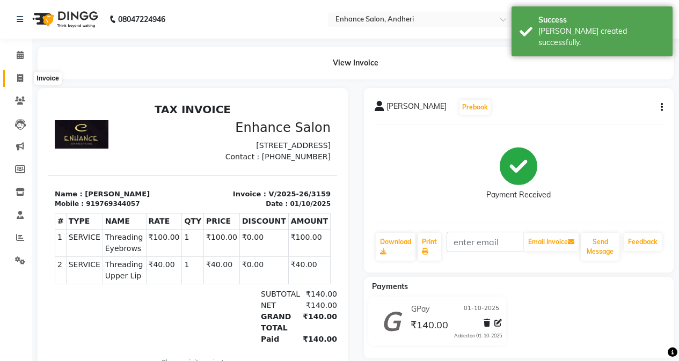
click at [19, 84] on span at bounding box center [20, 78] width 19 height 12
select select "service"
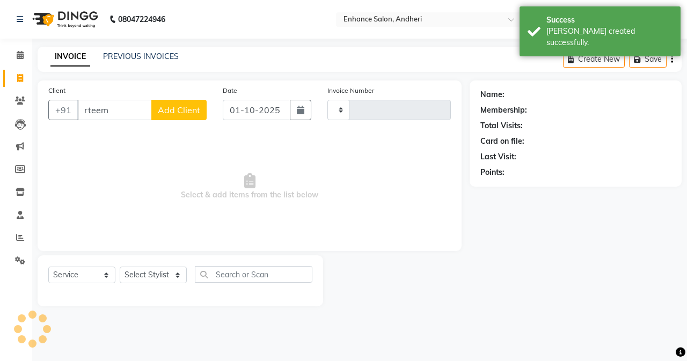
type input "rteema"
type input "3160"
select select "7236"
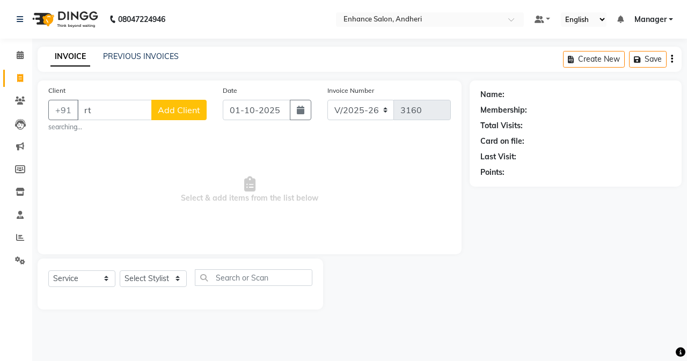
type input "r"
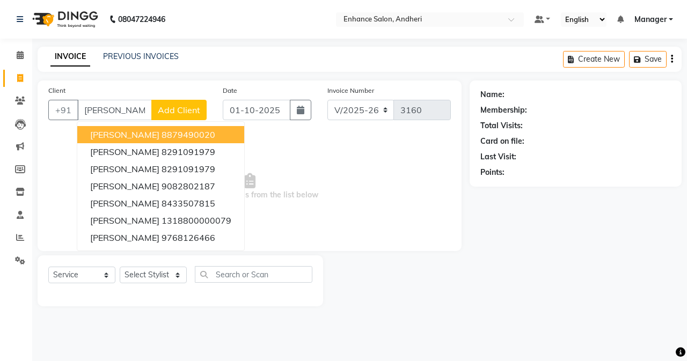
click at [108, 136] on span "[PERSON_NAME]" at bounding box center [124, 134] width 69 height 11
type input "8879490020"
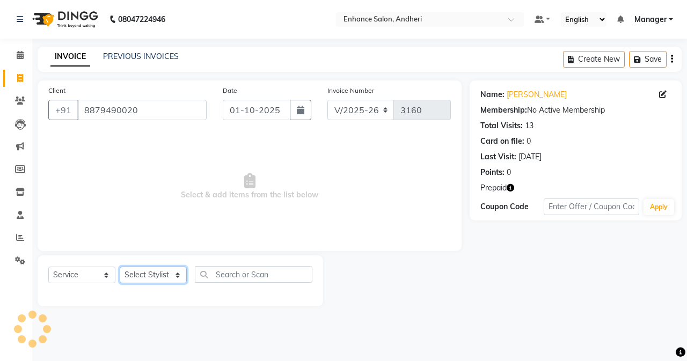
click at [163, 276] on select "Select Stylist Admin [PERSON_NAME] [PERSON_NAME] [PERSON_NAME] Manager [PERSON_…" at bounding box center [153, 275] width 67 height 17
select select "61731"
click at [120, 267] on select "Select Stylist Admin [PERSON_NAME] [PERSON_NAME] [PERSON_NAME] Manager [PERSON_…" at bounding box center [153, 275] width 67 height 17
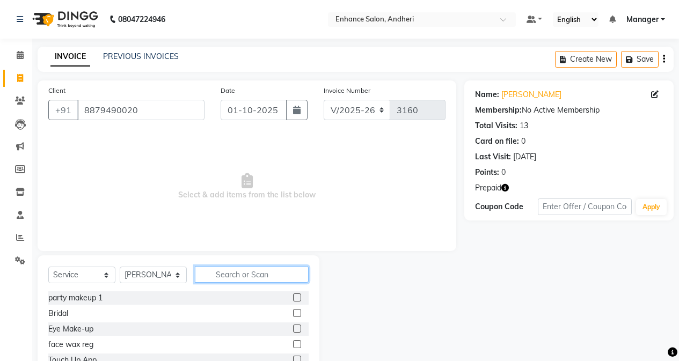
click at [236, 274] on input "text" at bounding box center [252, 274] width 114 height 17
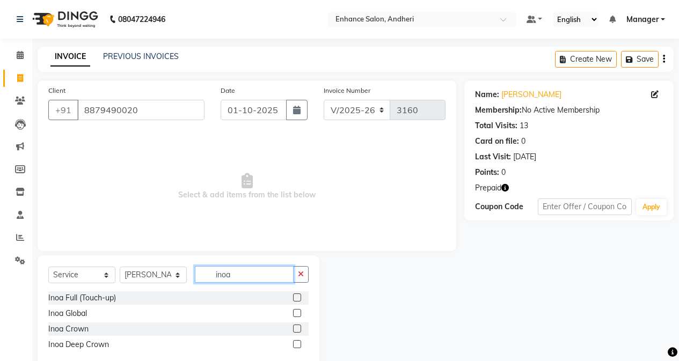
type input "inoa"
click at [297, 330] on label at bounding box center [297, 329] width 8 height 8
click at [297, 330] on input "checkbox" at bounding box center [296, 329] width 7 height 7
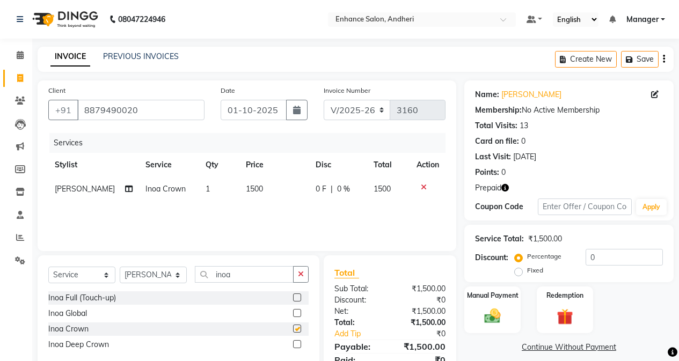
checkbox input "false"
click at [125, 193] on icon at bounding box center [129, 189] width 8 height 8
select select "61731"
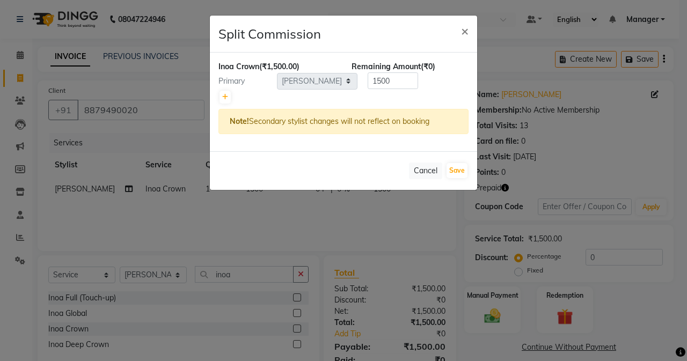
click at [231, 98] on div at bounding box center [343, 97] width 250 height 15
click at [221, 99] on link at bounding box center [224, 97] width 11 height 13
type input "750"
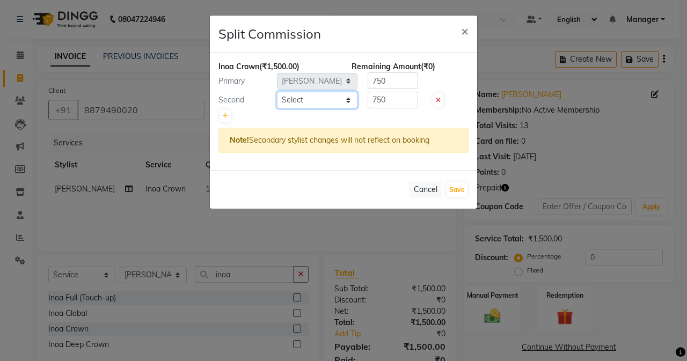
drag, startPoint x: 295, startPoint y: 100, endPoint x: 295, endPoint y: 107, distance: 7.0
click at [295, 100] on select "Select Admin [PERSON_NAME] [PERSON_NAME] [PERSON_NAME] Manager [PERSON_NAME] [P…" at bounding box center [317, 100] width 80 height 17
select select "61734"
click at [277, 92] on select "Select Admin [PERSON_NAME] [PERSON_NAME] [PERSON_NAME] Manager [PERSON_NAME] [P…" at bounding box center [317, 100] width 80 height 17
click at [391, 99] on input "750" at bounding box center [393, 100] width 50 height 17
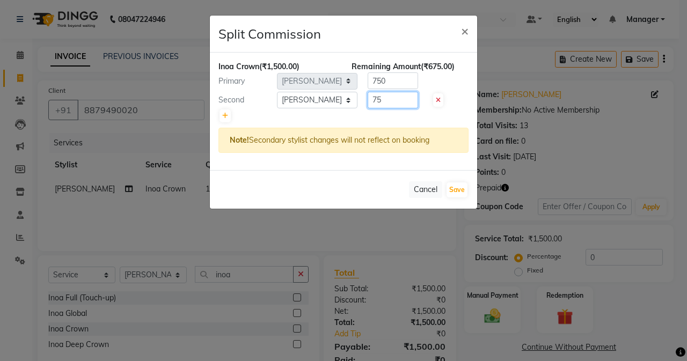
type input "7"
type input "500"
click at [402, 86] on input "750" at bounding box center [393, 80] width 50 height 17
type input "7"
type input "1000"
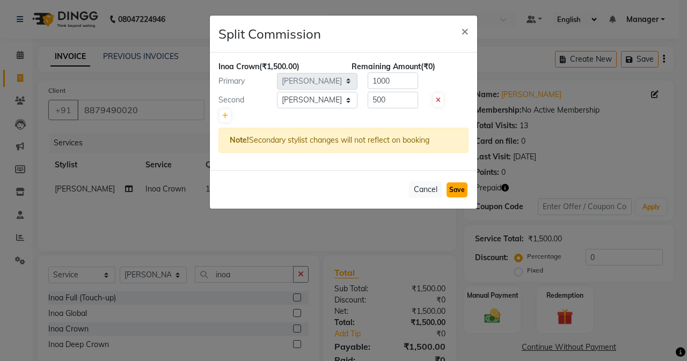
click at [450, 184] on button "Save" at bounding box center [456, 189] width 21 height 15
select select "Select"
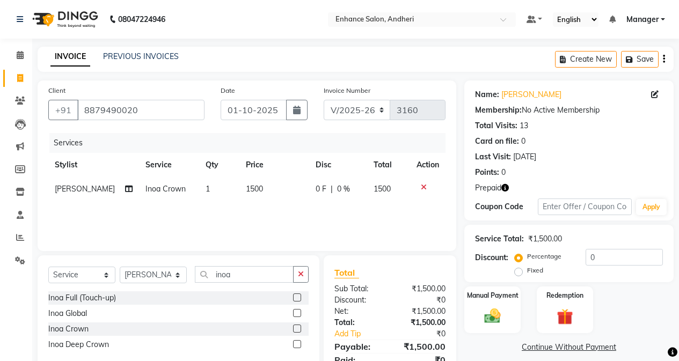
scroll to position [46, 0]
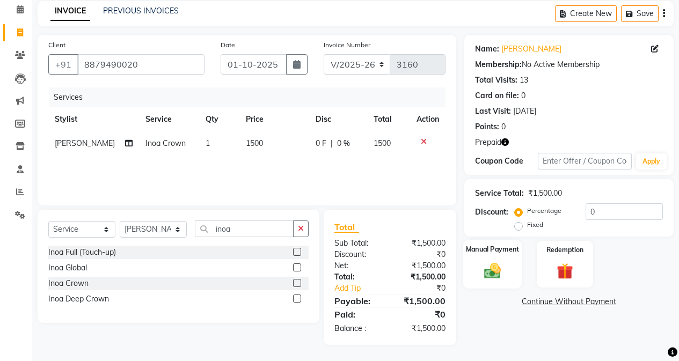
click at [509, 244] on label "Manual Payment" at bounding box center [493, 249] width 54 height 10
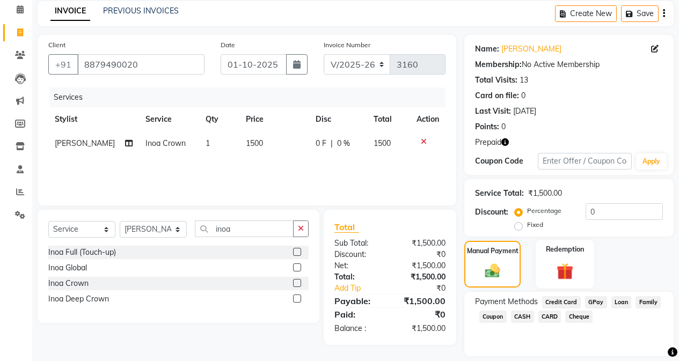
click at [540, 267] on img at bounding box center [564, 271] width 27 height 21
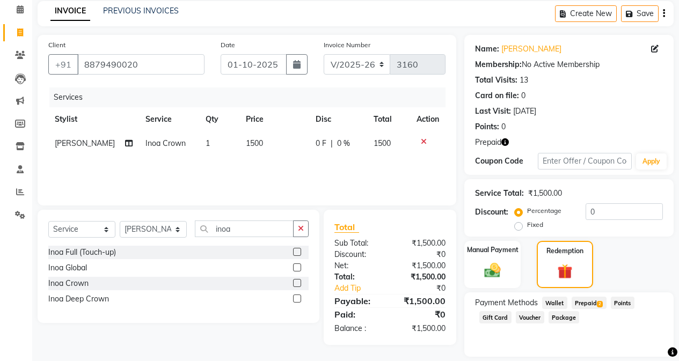
click at [540, 299] on span "Prepaid 2" at bounding box center [589, 303] width 35 height 12
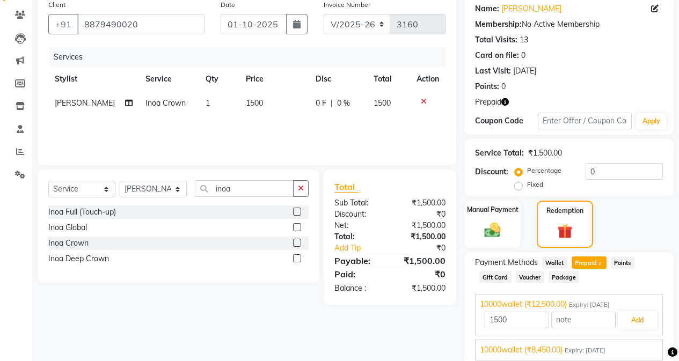
scroll to position [128, 0]
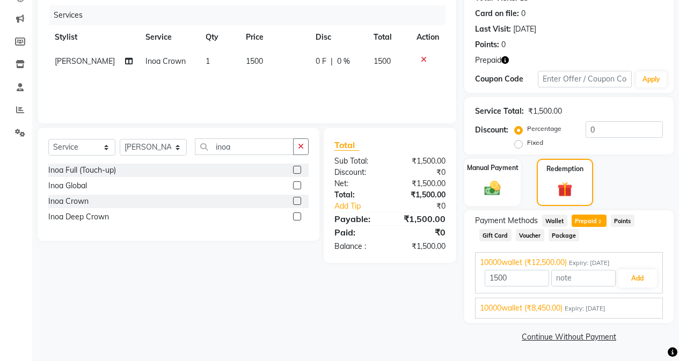
click at [540, 303] on div "10000wallet (₹8,450.00) Expiry: [DATE]" at bounding box center [569, 308] width 178 height 11
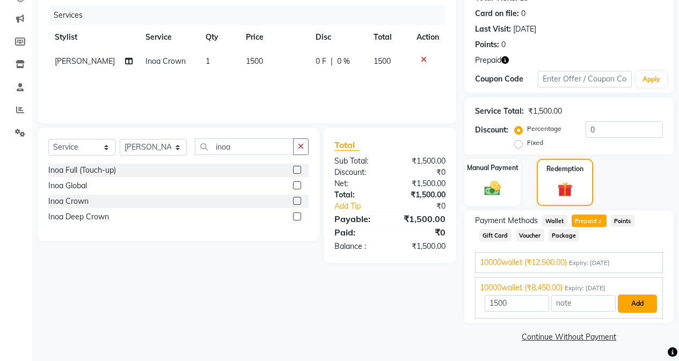
click at [540, 304] on button "Add" at bounding box center [637, 304] width 39 height 18
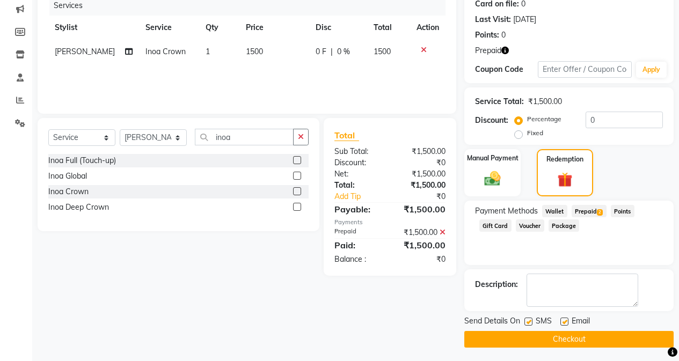
scroll to position [140, 0]
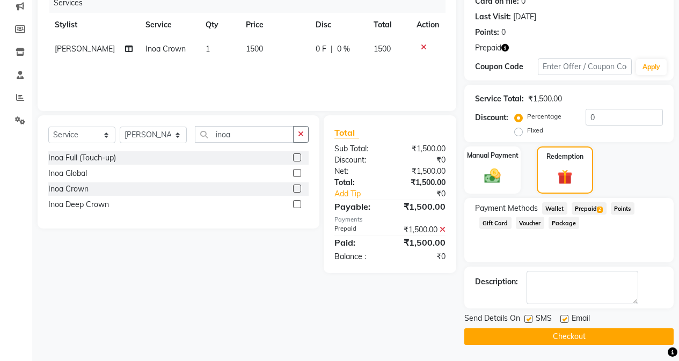
click at [540, 327] on div "Send Details On SMS Email Checkout" at bounding box center [568, 329] width 209 height 32
click at [540, 331] on button "Checkout" at bounding box center [568, 336] width 209 height 17
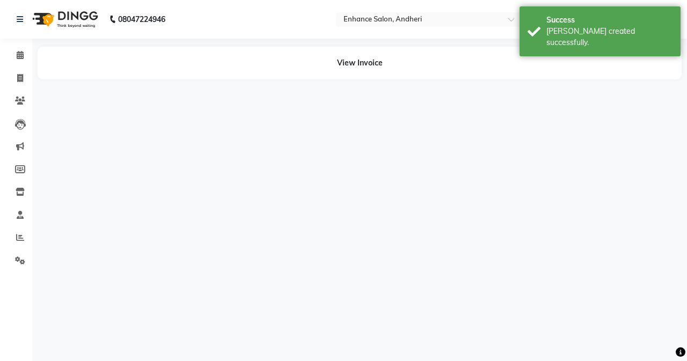
select select "61731"
select select "61734"
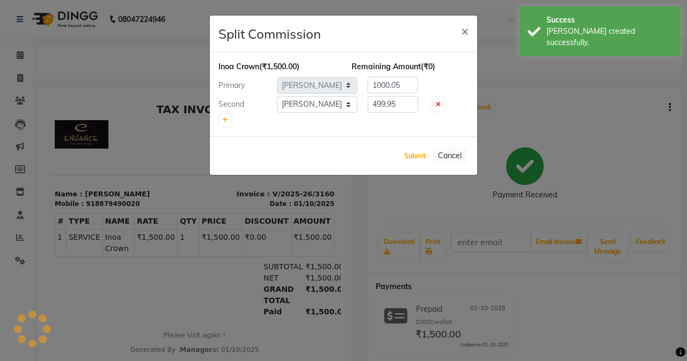
drag, startPoint x: 421, startPoint y: 150, endPoint x: 142, endPoint y: 80, distance: 288.3
click at [418, 150] on button "Submit" at bounding box center [414, 156] width 27 height 15
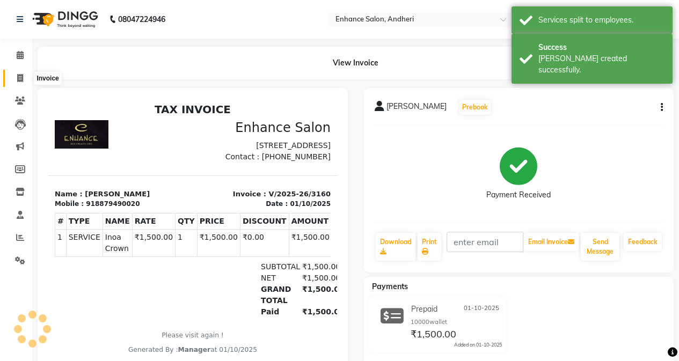
click at [17, 76] on icon at bounding box center [20, 78] width 6 height 8
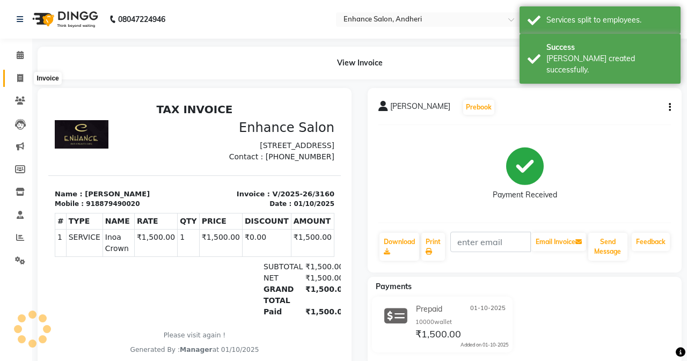
select select "service"
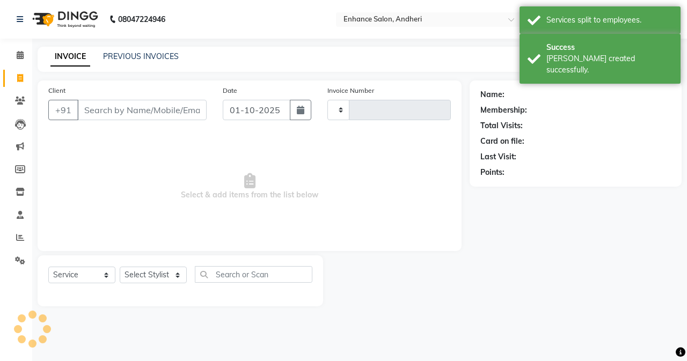
type input "3161"
select select "7236"
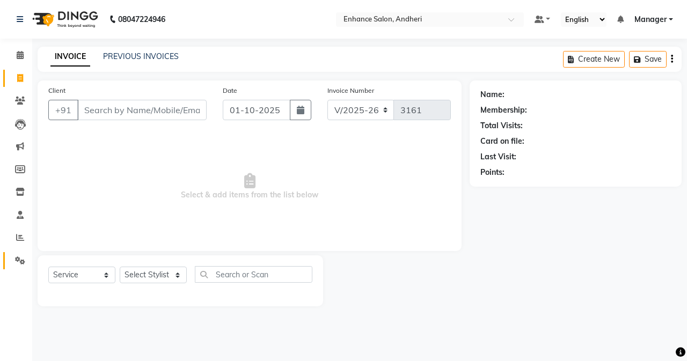
drag, startPoint x: 19, startPoint y: 253, endPoint x: 26, endPoint y: 252, distance: 7.0
click at [20, 253] on link "Settings" at bounding box center [16, 261] width 26 height 18
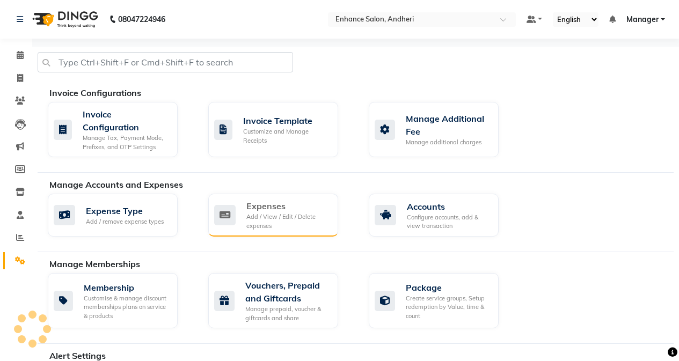
click at [317, 231] on div "Expenses Add / View / Edit / Delete expenses" at bounding box center [273, 215] width 130 height 43
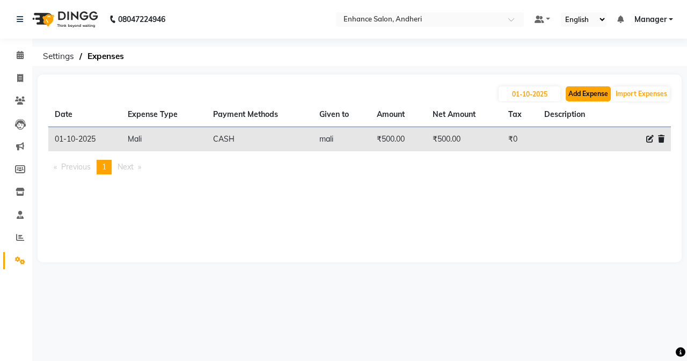
click at [540, 98] on button "Add Expense" at bounding box center [588, 93] width 45 height 15
select select "1"
select select "6324"
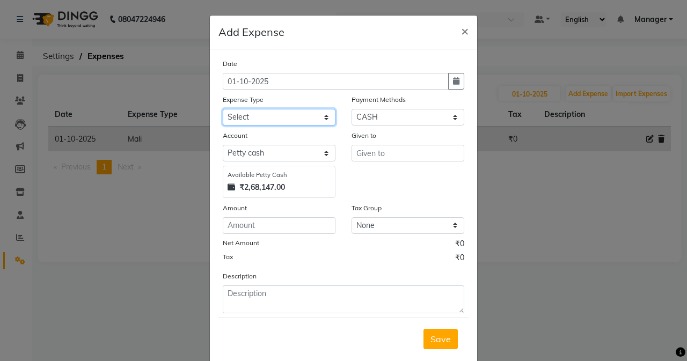
click at [311, 111] on select "Select Advance Salary Air Condition [PERSON_NAME] Aroma auto money Beauty Bazaa…" at bounding box center [279, 117] width 113 height 17
select select "21940"
click at [223, 109] on select "Select Advance Salary Air Condition [PERSON_NAME] Aroma auto money Beauty Bazaa…" at bounding box center [279, 117] width 113 height 17
click at [370, 166] on div "Given to" at bounding box center [407, 164] width 129 height 68
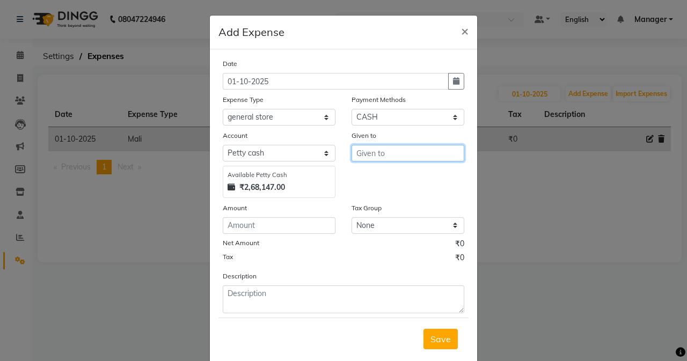
click at [371, 156] on input "text" at bounding box center [408, 153] width 113 height 17
type input "shop"
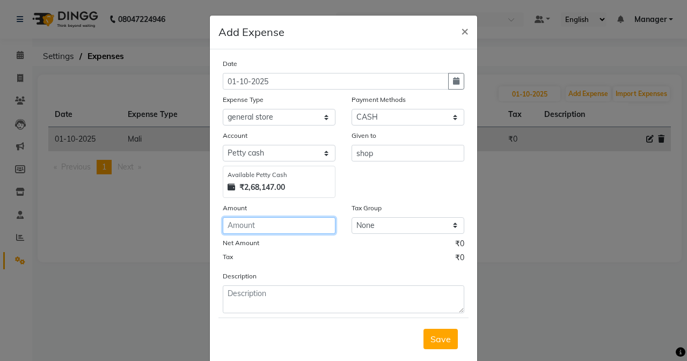
click at [315, 217] on input "number" at bounding box center [279, 225] width 113 height 17
type input "180"
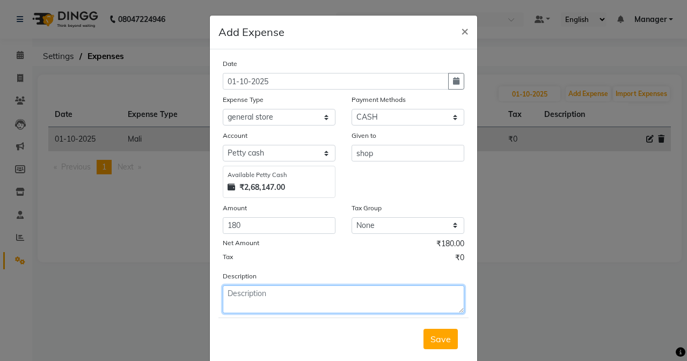
click at [223, 294] on textarea at bounding box center [343, 300] width 241 height 28
type textarea "chippy medican"
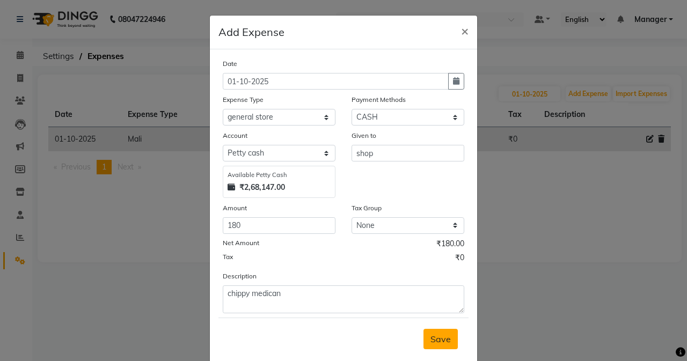
click at [436, 338] on span "Save" at bounding box center [440, 339] width 20 height 11
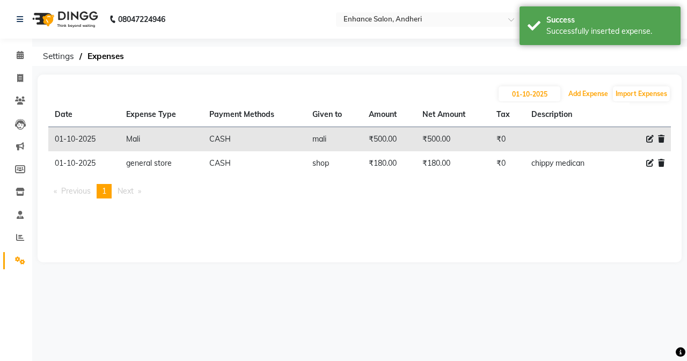
click at [540, 91] on button "Add Expense" at bounding box center [588, 93] width 45 height 15
select select "1"
select select "6324"
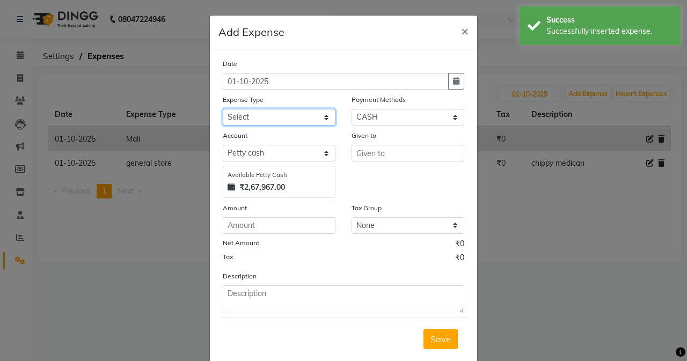
click at [264, 118] on select "Select Advance Salary Air Condition [PERSON_NAME] Aroma auto money Beauty Bazaa…" at bounding box center [279, 117] width 113 height 17
select select "22058"
click at [223, 109] on select "Select Advance Salary Air Condition [PERSON_NAME] Aroma auto money Beauty Bazaa…" at bounding box center [279, 117] width 113 height 17
click at [399, 142] on div "Given to" at bounding box center [408, 137] width 113 height 15
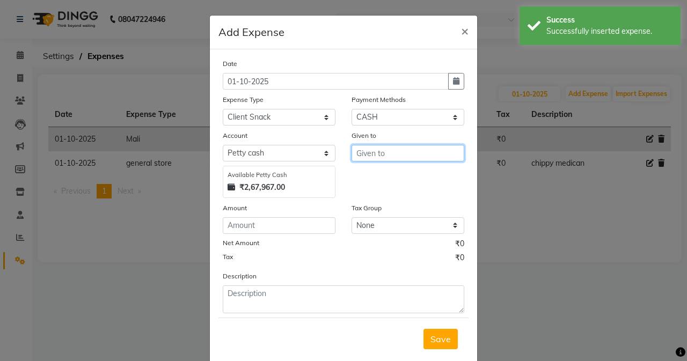
click at [399, 149] on input "text" at bounding box center [408, 153] width 113 height 17
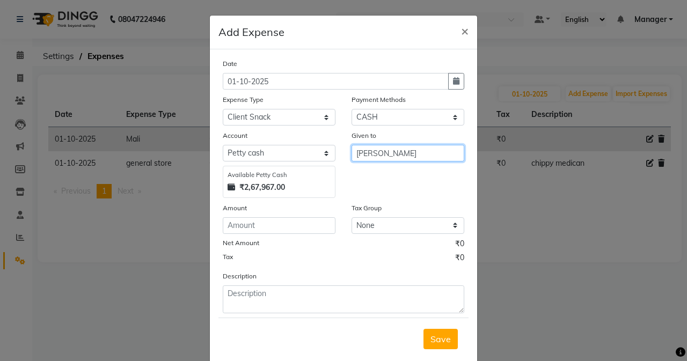
type input "[PERSON_NAME]"
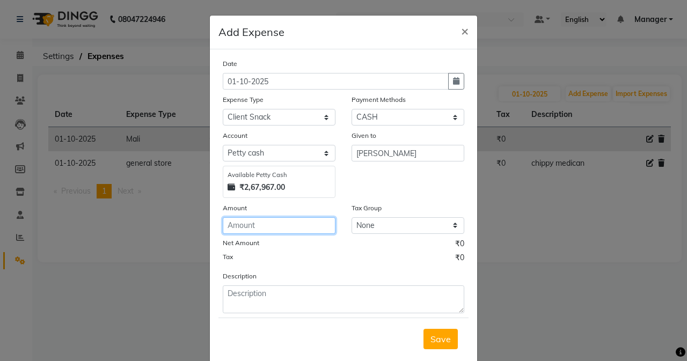
click at [295, 227] on input "number" at bounding box center [279, 225] width 113 height 17
type input "50"
click at [433, 334] on span "Save" at bounding box center [440, 339] width 20 height 11
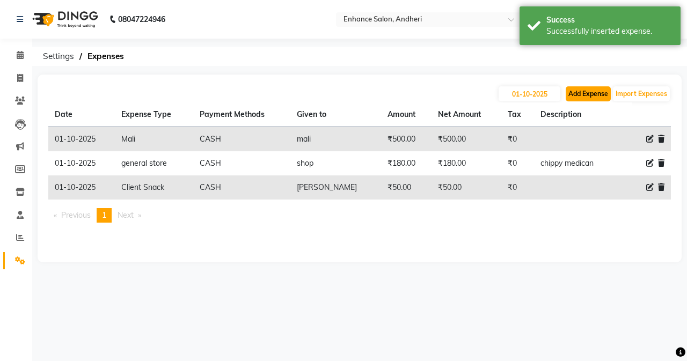
click at [540, 88] on button "Add Expense" at bounding box center [588, 93] width 45 height 15
select select "1"
select select "6324"
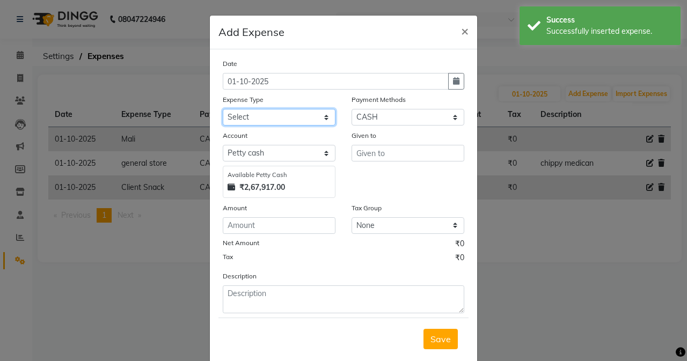
click at [305, 115] on select "Select Advance Salary Air Condition [PERSON_NAME] Aroma auto money Beauty Bazaa…" at bounding box center [279, 117] width 113 height 17
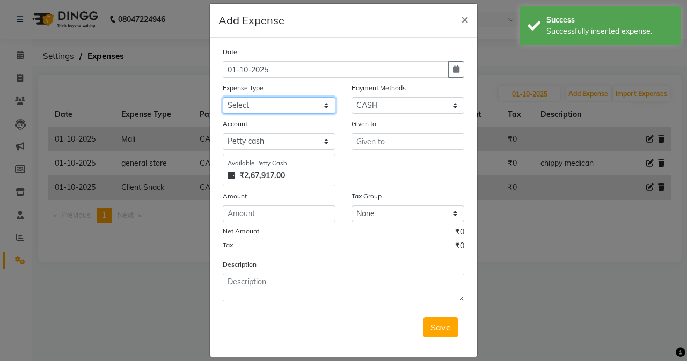
scroll to position [23, 0]
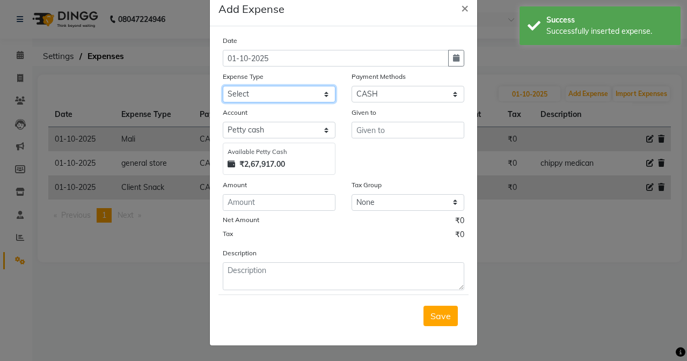
click at [255, 96] on select "Select Advance Salary Air Condition [PERSON_NAME] Aroma auto money Beauty Bazaa…" at bounding box center [279, 94] width 113 height 17
select select "18714"
click at [223, 86] on select "Select Advance Salary Air Condition [PERSON_NAME] Aroma auto money Beauty Bazaa…" at bounding box center [279, 94] width 113 height 17
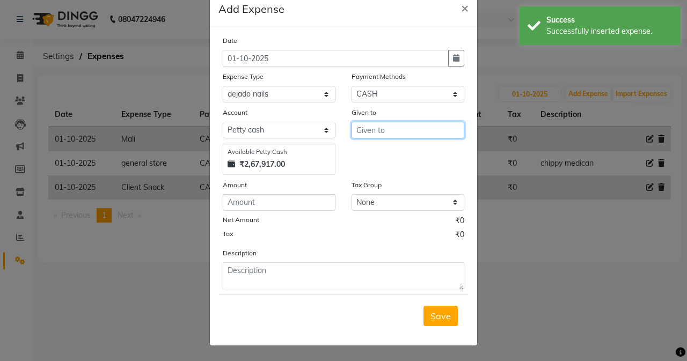
click at [355, 133] on input "text" at bounding box center [408, 130] width 113 height 17
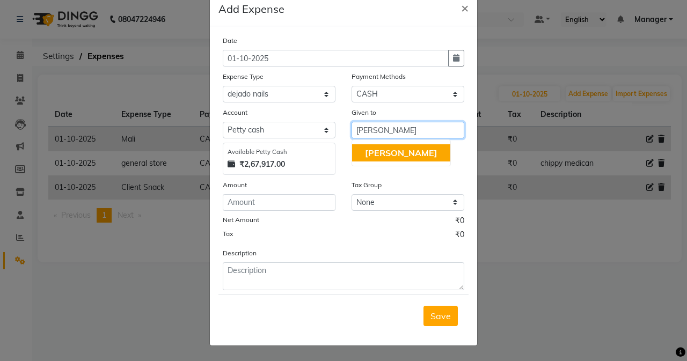
click at [406, 163] on ngb-typeahead-window "[PERSON_NAME]" at bounding box center [401, 153] width 99 height 27
click at [401, 155] on button "[PERSON_NAME]" at bounding box center [401, 152] width 98 height 17
type input "[PERSON_NAME]"
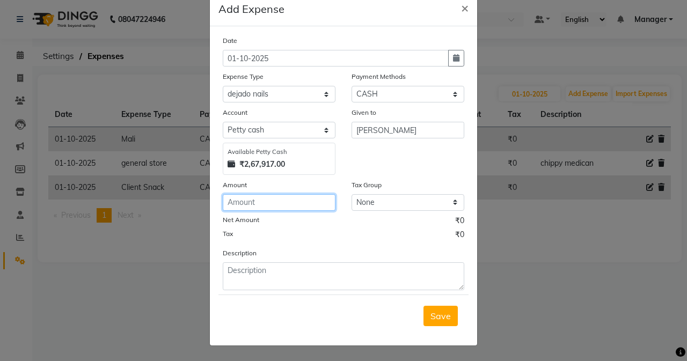
click at [275, 194] on input "number" at bounding box center [279, 202] width 113 height 17
type input "5040"
click at [440, 325] on button "Save" at bounding box center [440, 316] width 34 height 20
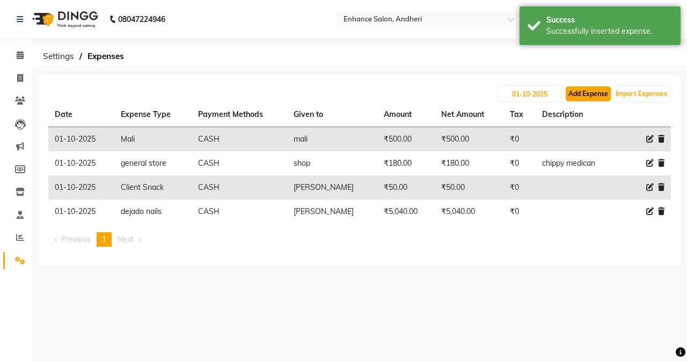
click at [540, 92] on button "Add Expense" at bounding box center [588, 93] width 45 height 15
select select "1"
select select "6324"
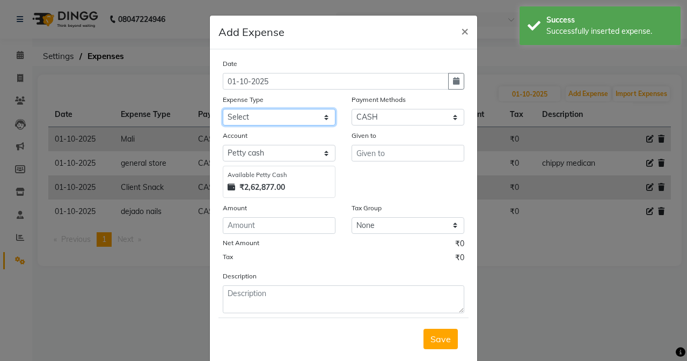
click at [290, 109] on select "Select Advance Salary Air Condition [PERSON_NAME] Aroma auto money Beauty Bazaa…" at bounding box center [279, 117] width 113 height 17
select select "18689"
click at [223, 109] on select "Select Advance Salary Air Condition [PERSON_NAME] Aroma auto money Beauty Bazaa…" at bounding box center [279, 117] width 113 height 17
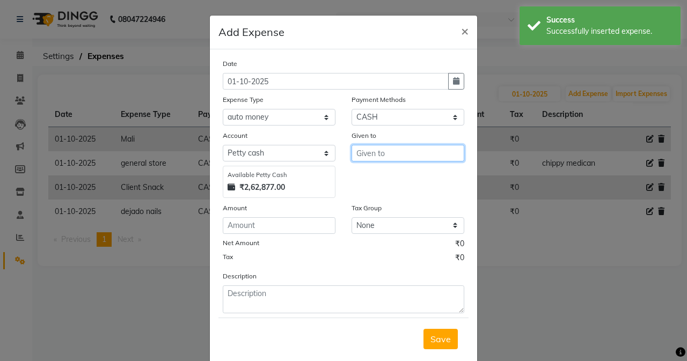
click at [389, 151] on input "text" at bounding box center [408, 153] width 113 height 17
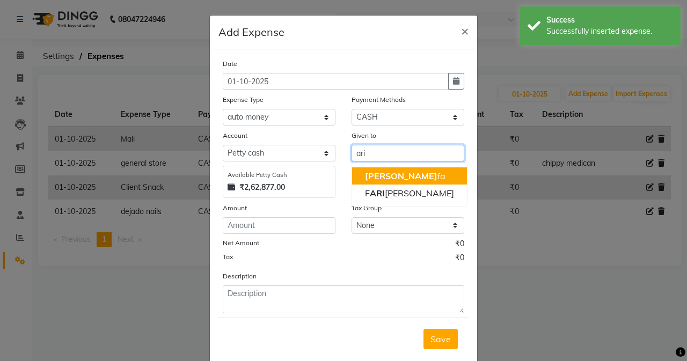
click at [386, 173] on button "Ari fa" at bounding box center [409, 175] width 115 height 17
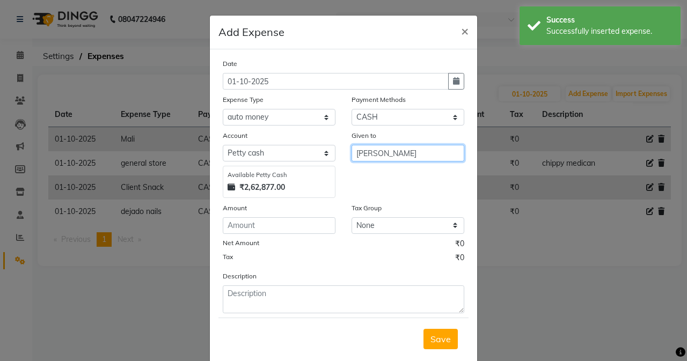
type input "[PERSON_NAME]"
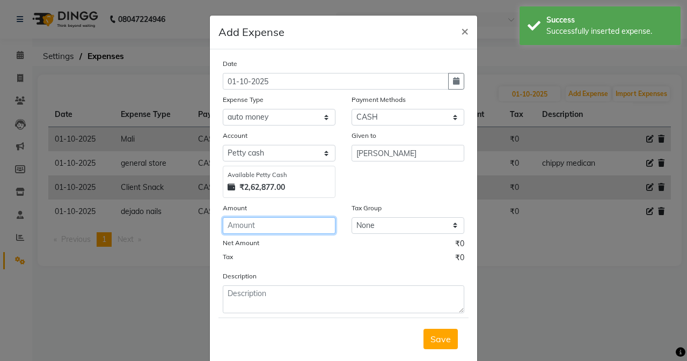
click at [228, 221] on input "number" at bounding box center [279, 225] width 113 height 17
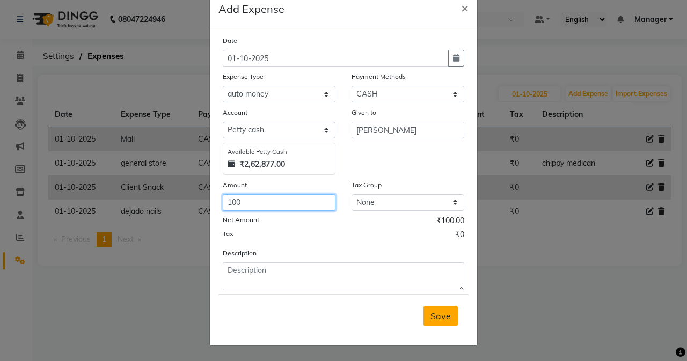
type input "100"
click at [433, 323] on button "Save" at bounding box center [440, 316] width 34 height 20
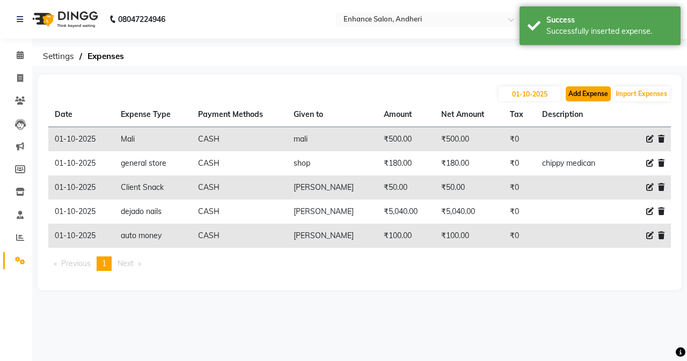
click at [540, 93] on button "Add Expense" at bounding box center [588, 93] width 45 height 15
select select "1"
select select "6324"
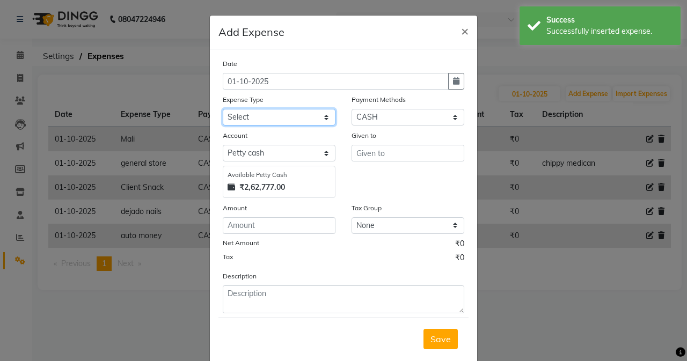
click at [244, 112] on select "Select Advance Salary Air Condition [PERSON_NAME] Aroma auto money Beauty Bazaa…" at bounding box center [279, 117] width 113 height 17
select select "18783"
click at [223, 109] on select "Select Advance Salary Air Condition [PERSON_NAME] Aroma auto money Beauty Bazaa…" at bounding box center [279, 117] width 113 height 17
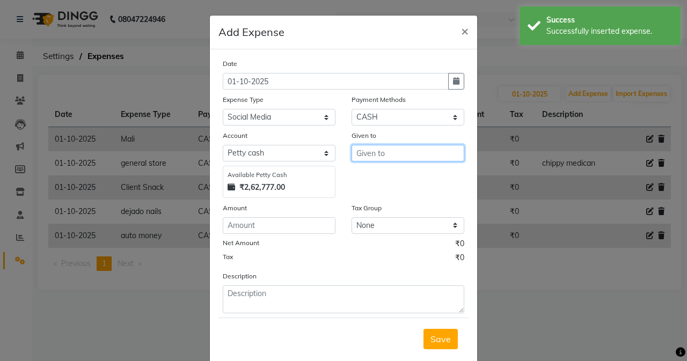
click at [374, 148] on input "text" at bounding box center [408, 153] width 113 height 17
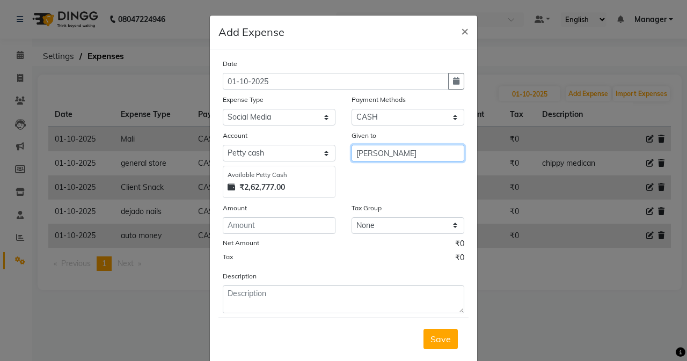
type input "[PERSON_NAME]"
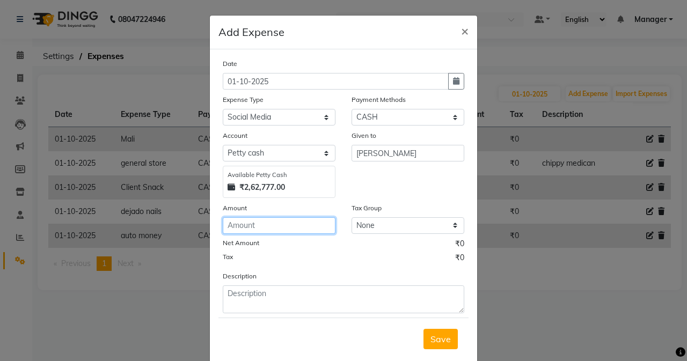
click at [288, 226] on input "number" at bounding box center [279, 225] width 113 height 17
type input "10000"
click at [440, 338] on button "Save" at bounding box center [440, 339] width 34 height 20
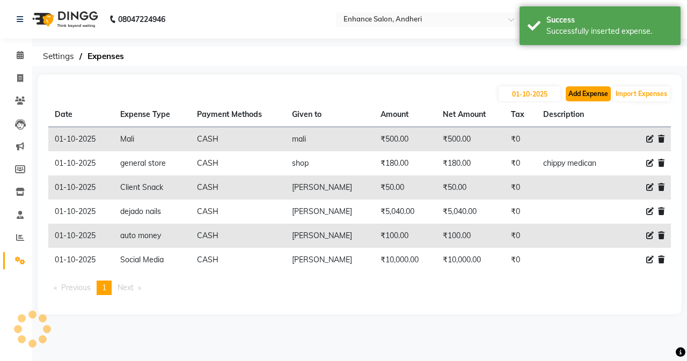
click at [540, 92] on button "Add Expense" at bounding box center [588, 93] width 45 height 15
select select "1"
select select "6324"
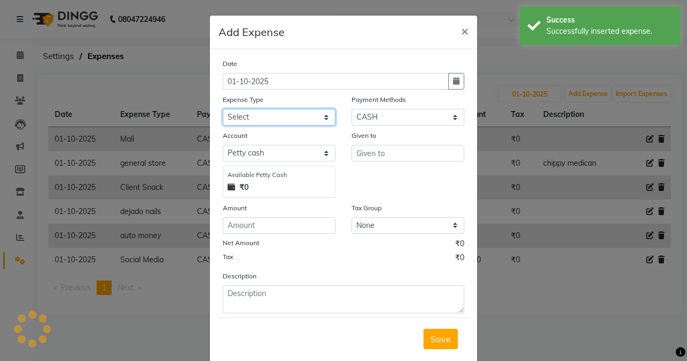
click at [263, 122] on select "Select Advance Salary Air Condition [PERSON_NAME] Aroma auto money Beauty Bazaa…" at bounding box center [279, 117] width 113 height 17
select select "18662"
click at [223, 109] on select "Select Advance Salary Air Condition [PERSON_NAME] Aroma auto money Beauty Bazaa…" at bounding box center [279, 117] width 113 height 17
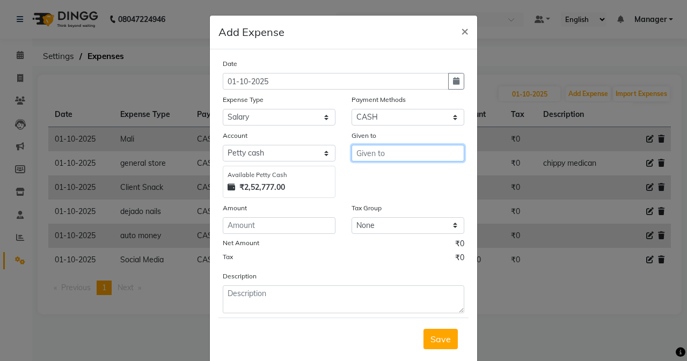
click at [389, 151] on input "text" at bounding box center [408, 153] width 113 height 17
type input "mumtaz maid"
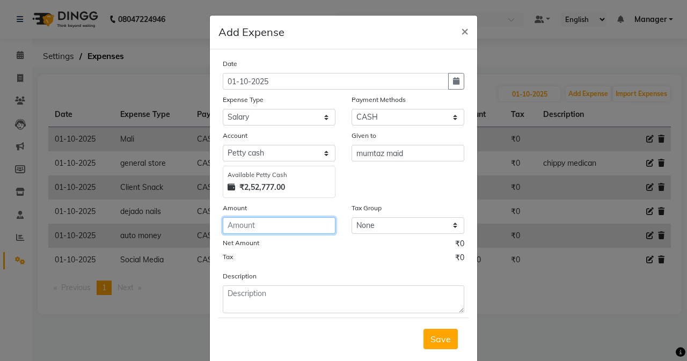
click at [283, 225] on input "number" at bounding box center [279, 225] width 113 height 17
type input "3000"
click at [444, 338] on span "Save" at bounding box center [440, 339] width 20 height 11
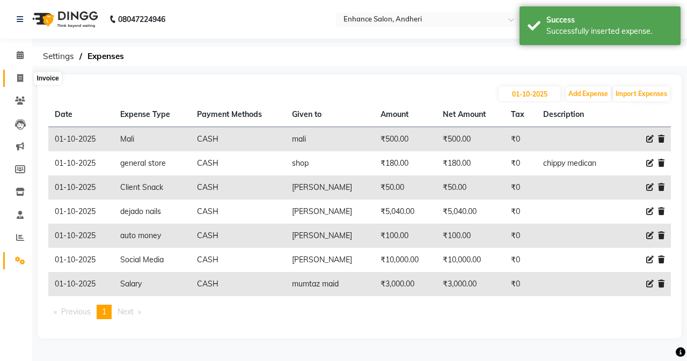
click at [20, 77] on icon at bounding box center [20, 78] width 6 height 8
select select "service"
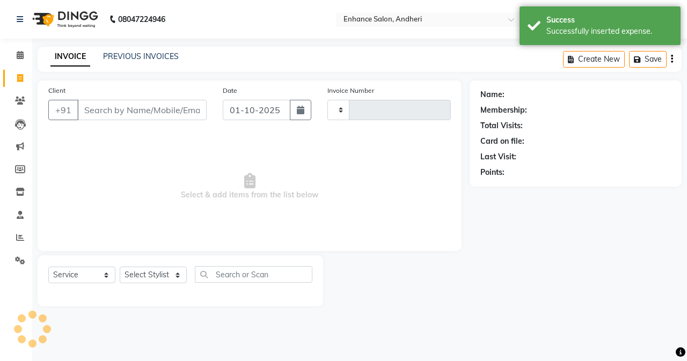
type input "3161"
select select "7236"
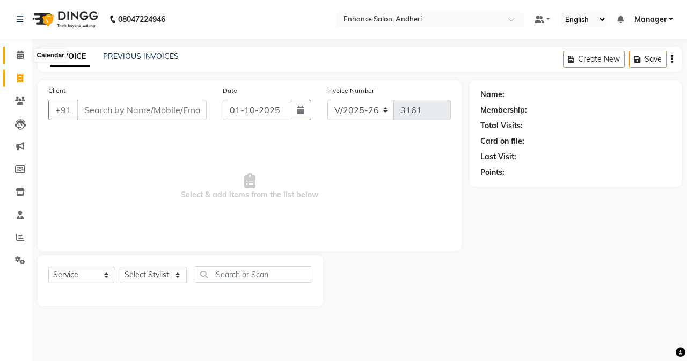
click at [13, 56] on span at bounding box center [20, 55] width 19 height 12
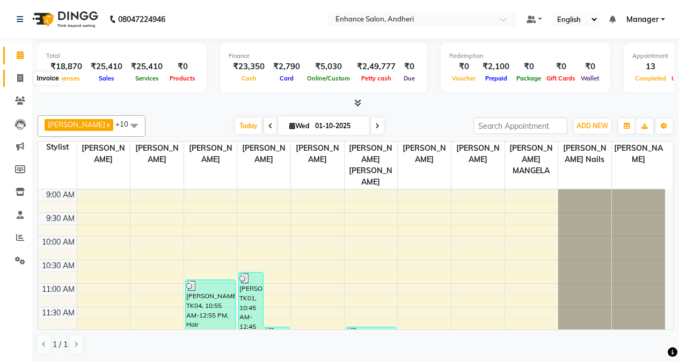
click at [21, 73] on span at bounding box center [20, 78] width 19 height 12
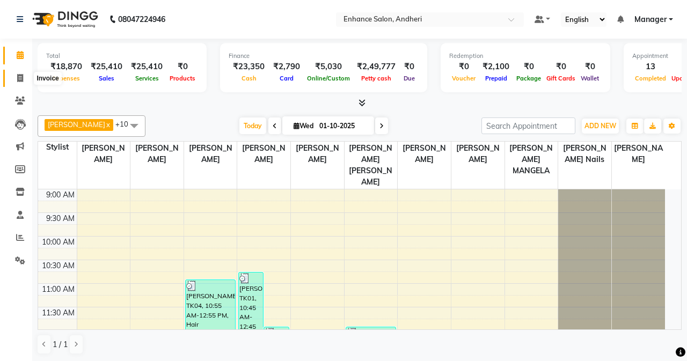
select select "7236"
select select "service"
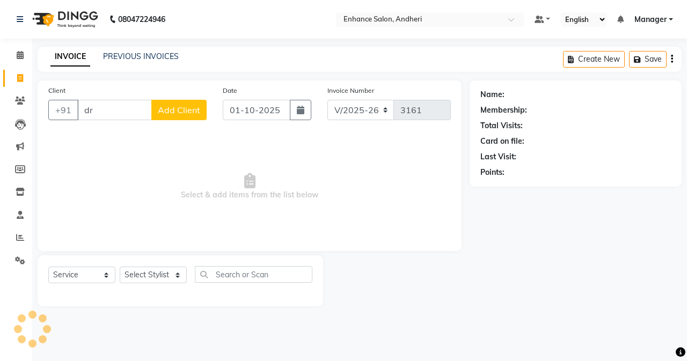
type input "d"
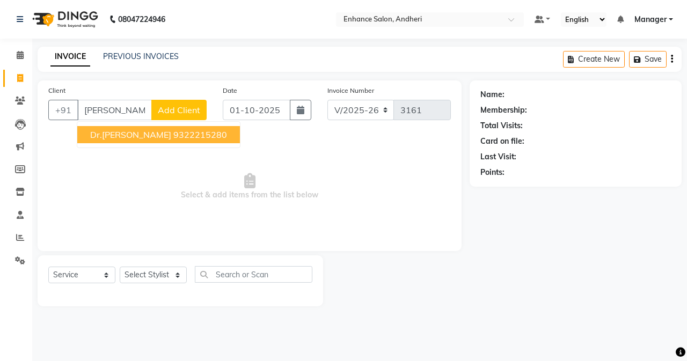
click at [106, 138] on span "Dr.[PERSON_NAME]" at bounding box center [130, 134] width 81 height 11
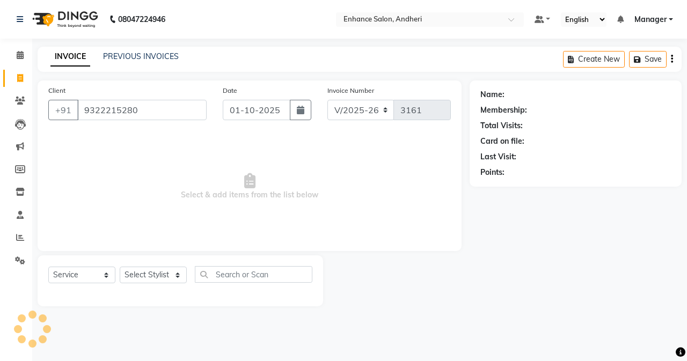
type input "9322215280"
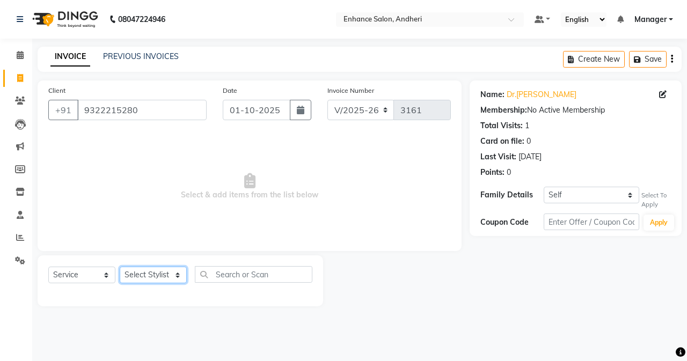
click at [133, 274] on select "Select Stylist Admin [PERSON_NAME] [PERSON_NAME] [PERSON_NAME] Manager [PERSON_…" at bounding box center [153, 275] width 67 height 17
select select "61729"
click at [120, 267] on select "Select Stylist Admin [PERSON_NAME] [PERSON_NAME] [PERSON_NAME] Manager [PERSON_…" at bounding box center [153, 275] width 67 height 17
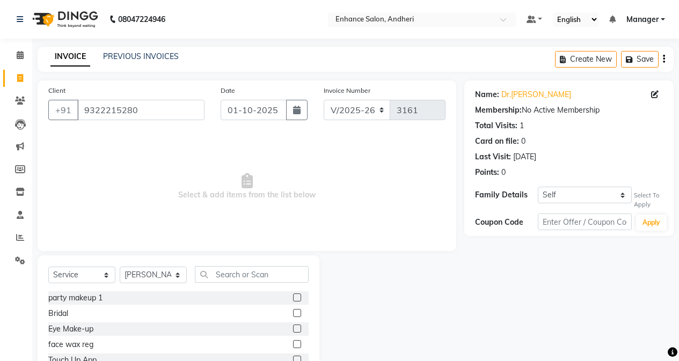
click at [290, 255] on div "Select Service Product Membership Package Voucher Prepaid Gift Card Select Styl…" at bounding box center [179, 334] width 282 height 158
click at [279, 266] on div "Select Service Product Membership Package Voucher Prepaid Gift Card Select Styl…" at bounding box center [179, 334] width 282 height 158
click at [275, 281] on input "text" at bounding box center [252, 274] width 114 height 17
type input "hair"
click at [298, 316] on label at bounding box center [297, 313] width 8 height 8
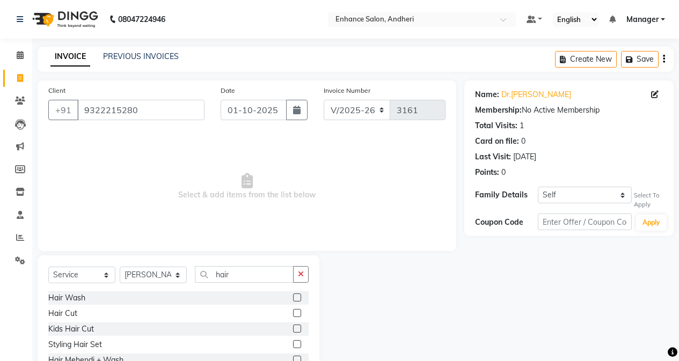
click at [298, 316] on input "checkbox" at bounding box center [296, 313] width 7 height 7
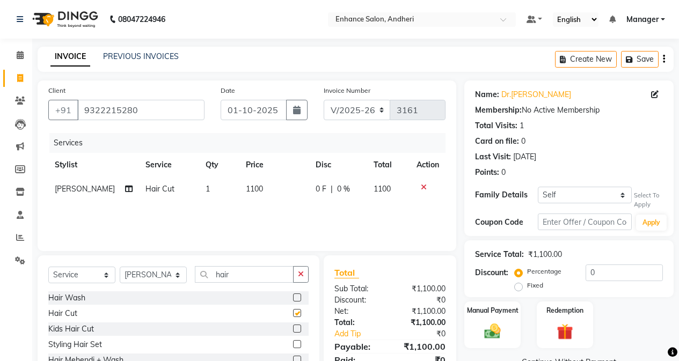
checkbox input "false"
click at [540, 270] on input "0" at bounding box center [623, 273] width 77 height 17
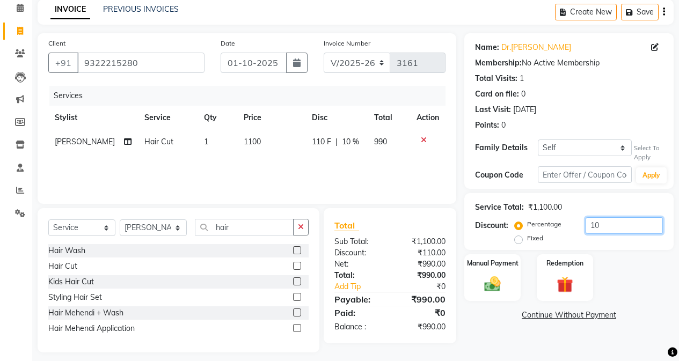
scroll to position [55, 0]
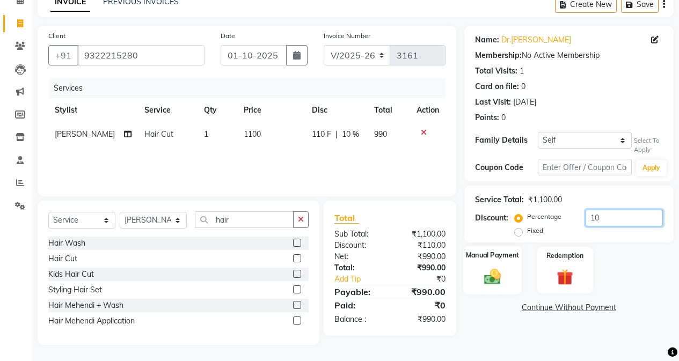
type input "10"
click at [500, 290] on div "Manual Payment" at bounding box center [492, 270] width 58 height 49
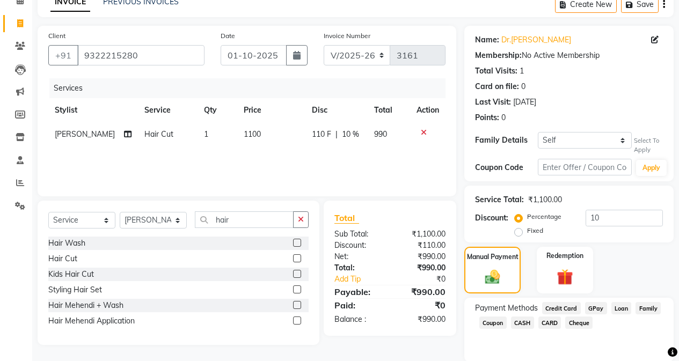
click at [517, 320] on span "CASH" at bounding box center [522, 323] width 23 height 12
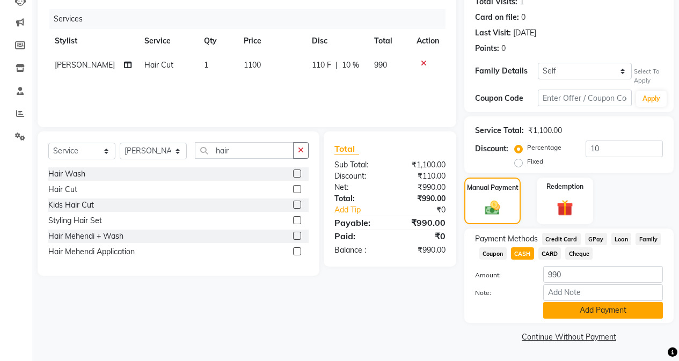
click at [540, 308] on button "Add Payment" at bounding box center [603, 310] width 120 height 17
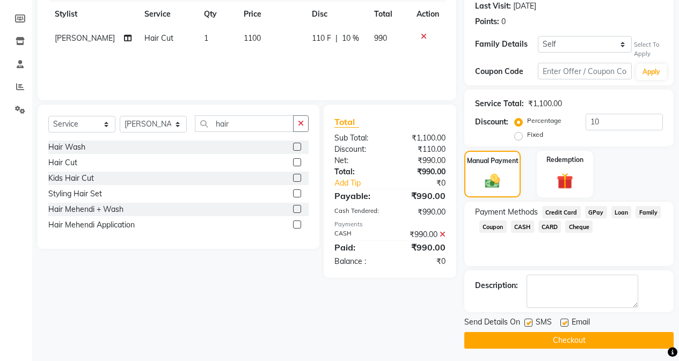
scroll to position [155, 0]
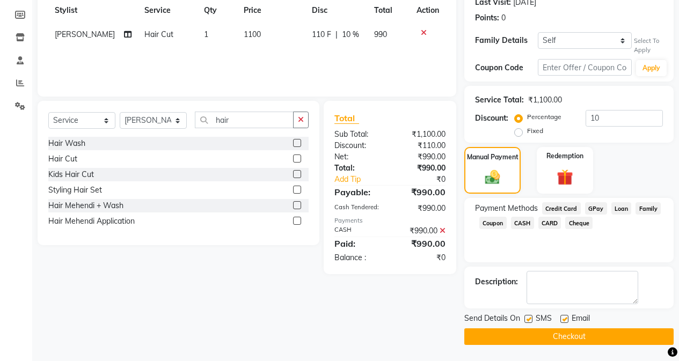
click at [540, 338] on button "Checkout" at bounding box center [568, 336] width 209 height 17
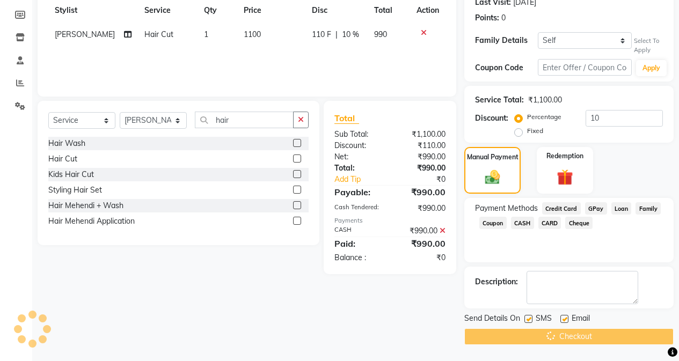
scroll to position [0, 0]
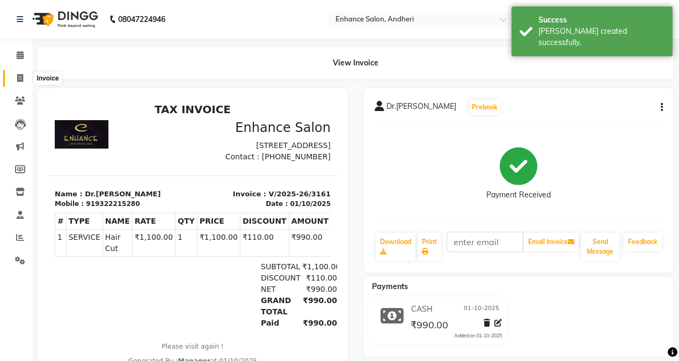
click at [14, 77] on span at bounding box center [20, 78] width 19 height 12
select select "7236"
select select "service"
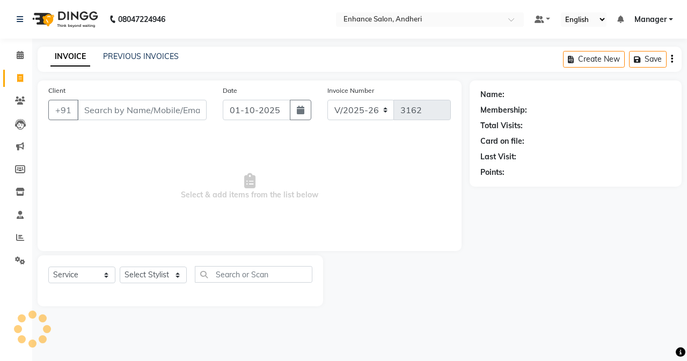
click at [540, 293] on div "Name: Membership: Total Visits: Card on file: Last Visit: Points:" at bounding box center [580, 193] width 220 height 226
click at [13, 260] on span at bounding box center [20, 261] width 19 height 12
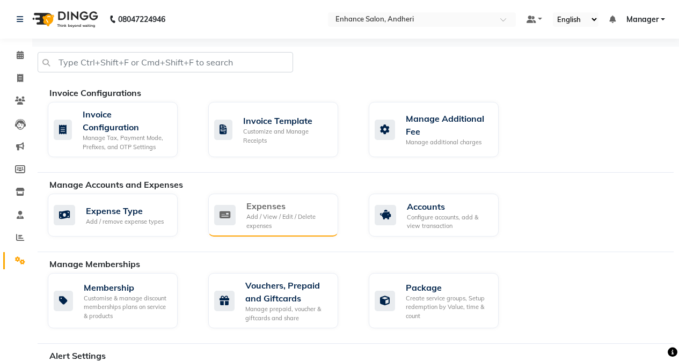
click at [245, 197] on div "Expenses Add / View / Edit / Delete expenses" at bounding box center [273, 215] width 130 height 43
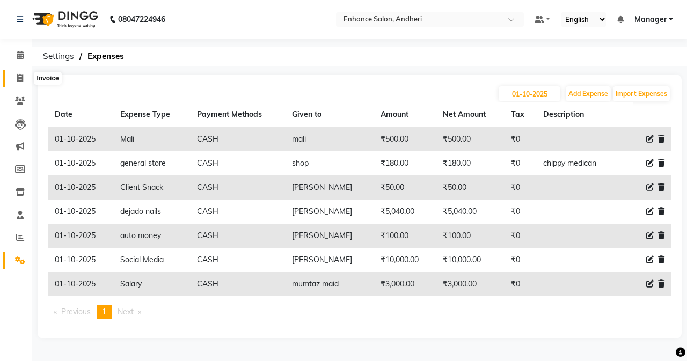
click at [25, 74] on span at bounding box center [20, 78] width 19 height 12
select select "service"
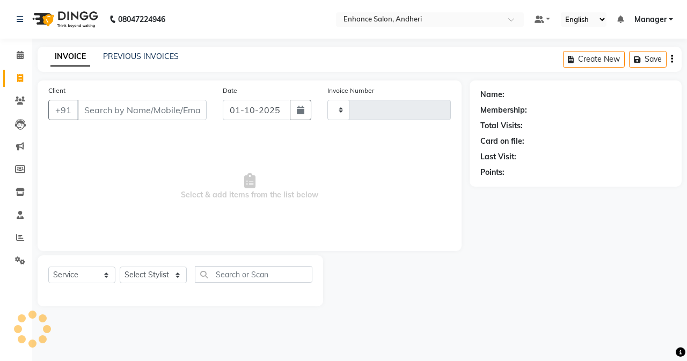
type input "3162"
select select "7236"
click at [23, 58] on icon at bounding box center [20, 55] width 7 height 8
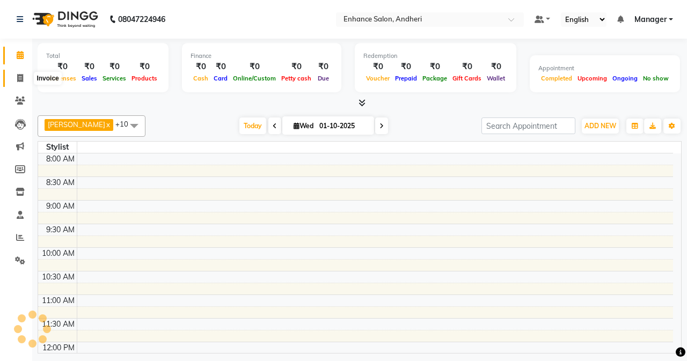
click at [20, 79] on icon at bounding box center [20, 78] width 6 height 8
select select "service"
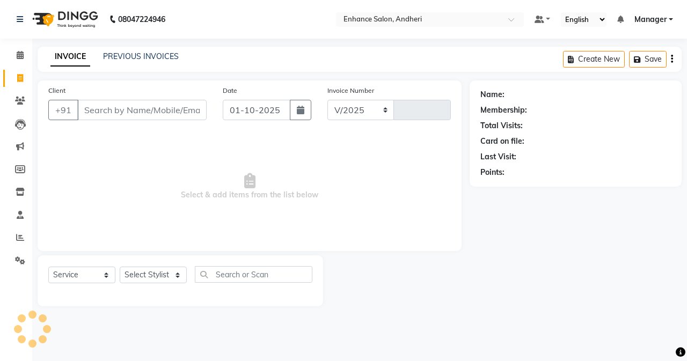
select select "7236"
type input "3162"
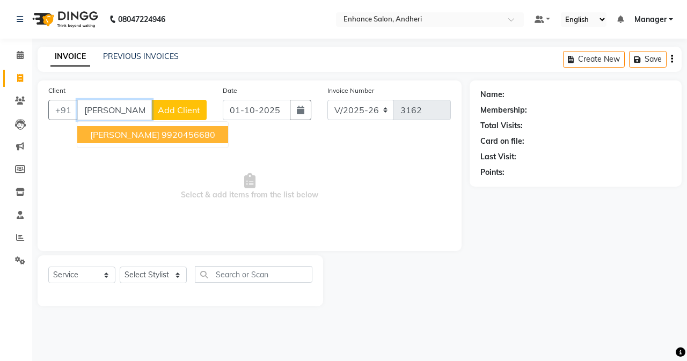
click at [116, 139] on span "[PERSON_NAME]" at bounding box center [124, 134] width 69 height 11
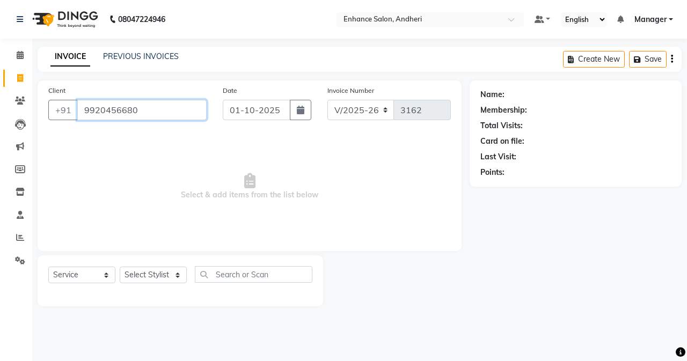
type input "9920456680"
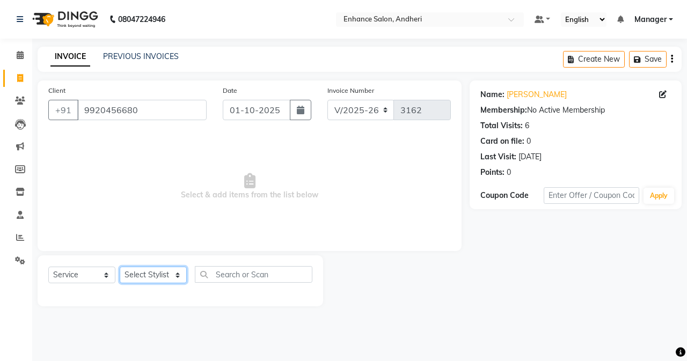
click at [166, 277] on select "Select Stylist Admin [PERSON_NAME] [PERSON_NAME] [PERSON_NAME] Manager [PERSON_…" at bounding box center [153, 275] width 67 height 17
select select "61731"
click at [120, 267] on select "Select Stylist Admin [PERSON_NAME] [PERSON_NAME] [PERSON_NAME] Manager [PERSON_…" at bounding box center [153, 275] width 67 height 17
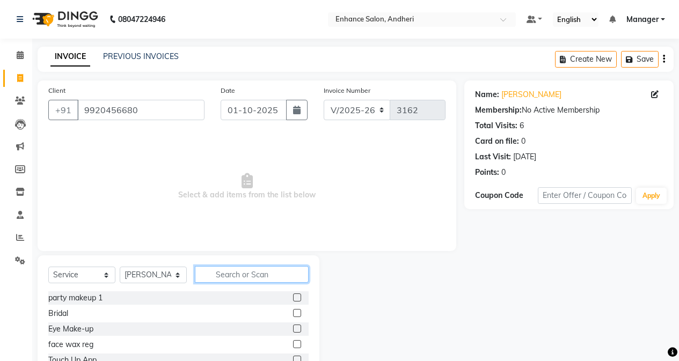
click at [241, 274] on input "text" at bounding box center [252, 274] width 114 height 17
type input "was"
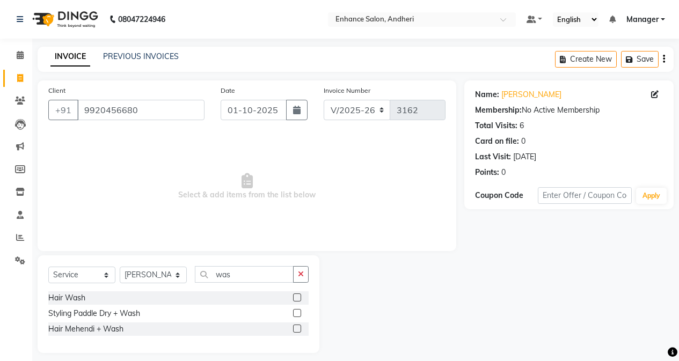
click at [298, 313] on label at bounding box center [297, 313] width 8 height 8
click at [298, 313] on input "checkbox" at bounding box center [296, 313] width 7 height 7
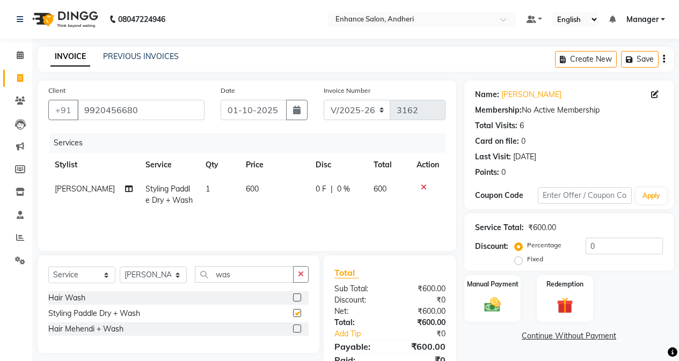
checkbox input "false"
click at [258, 273] on input "was" at bounding box center [244, 274] width 99 height 17
type input "w"
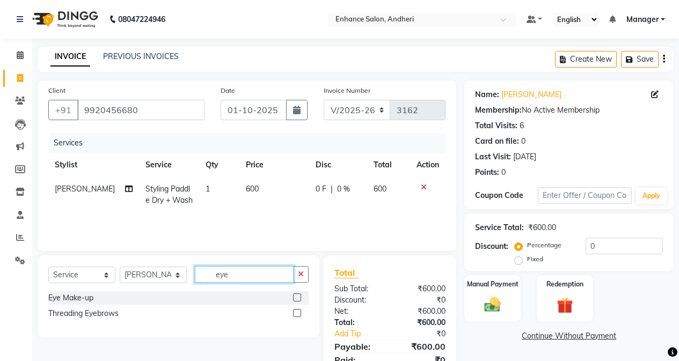
type input "eye"
click at [297, 314] on label at bounding box center [297, 313] width 8 height 8
click at [297, 314] on input "checkbox" at bounding box center [296, 313] width 7 height 7
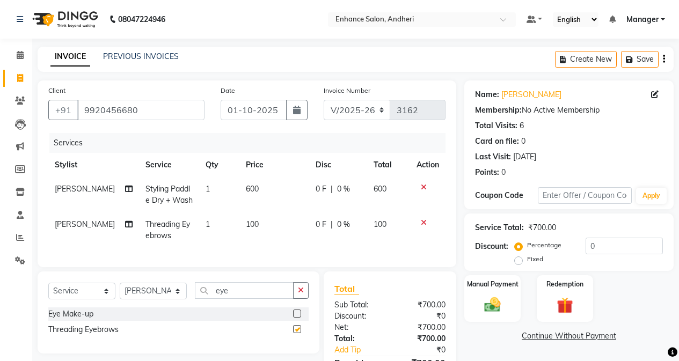
checkbox input "false"
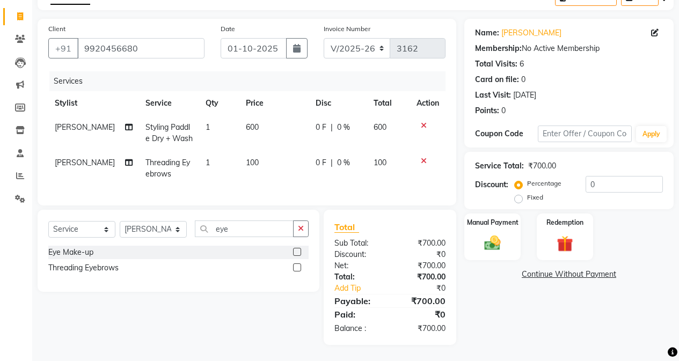
click at [503, 282] on div "Name: [PERSON_NAME] Membership: No Active Membership Total Visits: 6 Card on fi…" at bounding box center [572, 182] width 217 height 326
click at [540, 176] on input "0" at bounding box center [623, 184] width 77 height 17
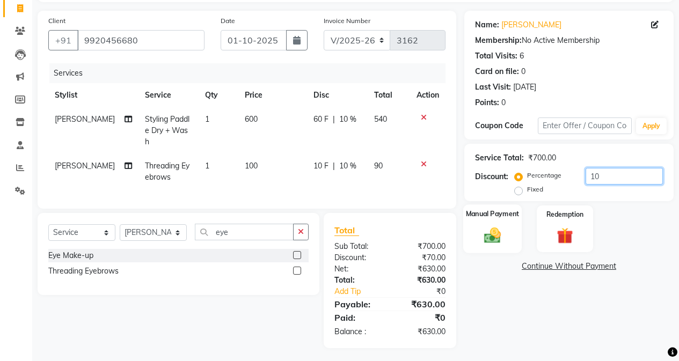
type input "10"
click at [486, 239] on img at bounding box center [492, 234] width 27 height 19
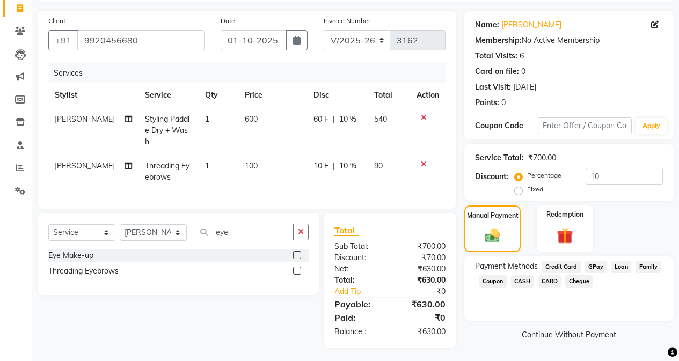
click at [521, 281] on span "CASH" at bounding box center [522, 281] width 23 height 12
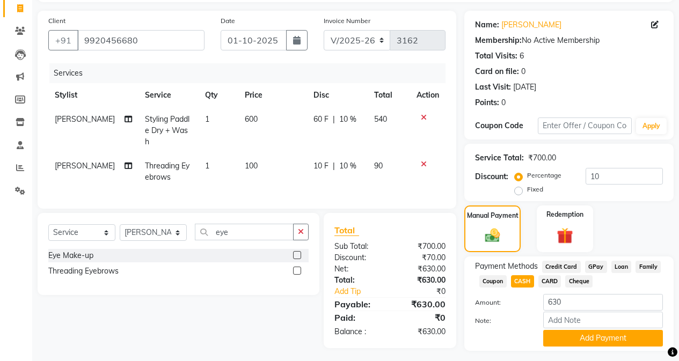
click at [540, 265] on span "GPay" at bounding box center [596, 267] width 22 height 12
click at [540, 262] on span "Credit Card" at bounding box center [561, 267] width 39 height 12
click at [540, 268] on span "GPay" at bounding box center [596, 267] width 22 height 12
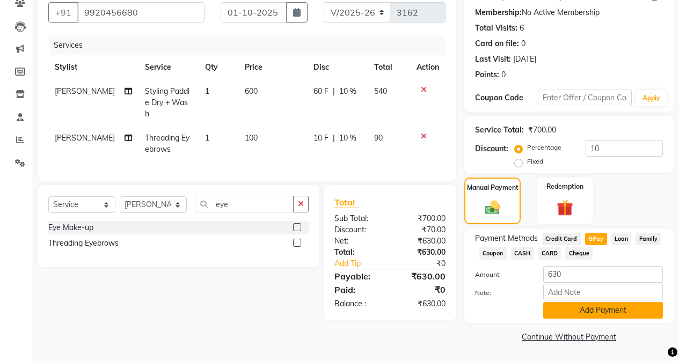
click at [540, 303] on button "Add Payment" at bounding box center [603, 310] width 120 height 17
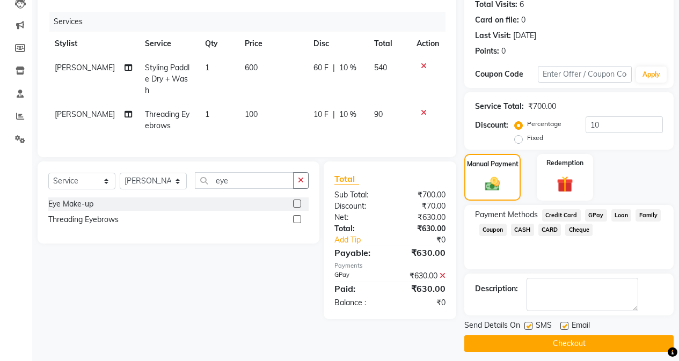
scroll to position [128, 0]
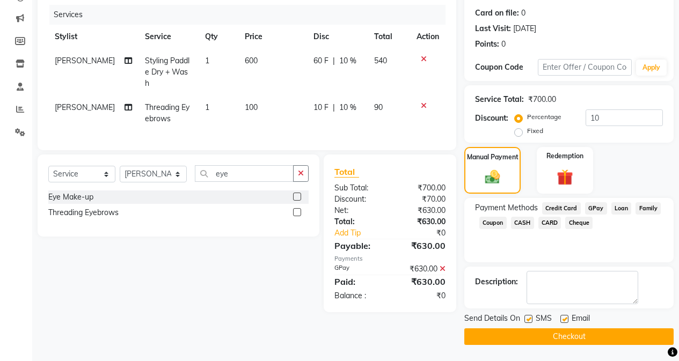
click at [540, 335] on button "Checkout" at bounding box center [568, 336] width 209 height 17
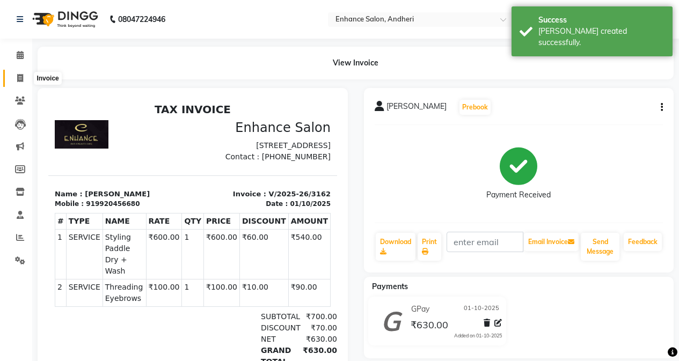
click at [21, 72] on span at bounding box center [20, 78] width 19 height 12
select select "service"
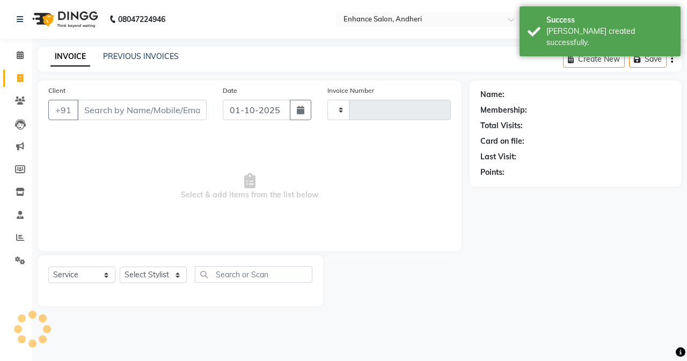
type input "3163"
select select "7236"
